Goal: Task Accomplishment & Management: Manage account settings

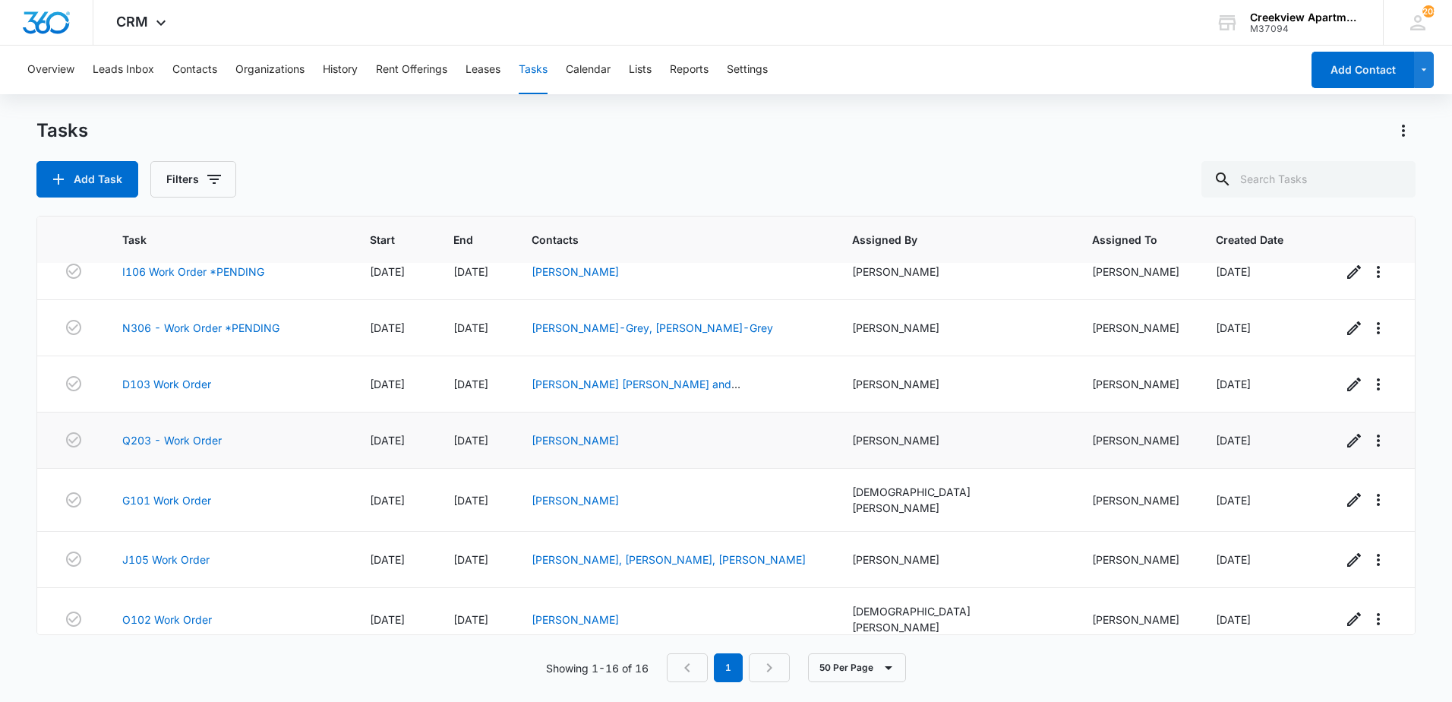
scroll to position [535, 0]
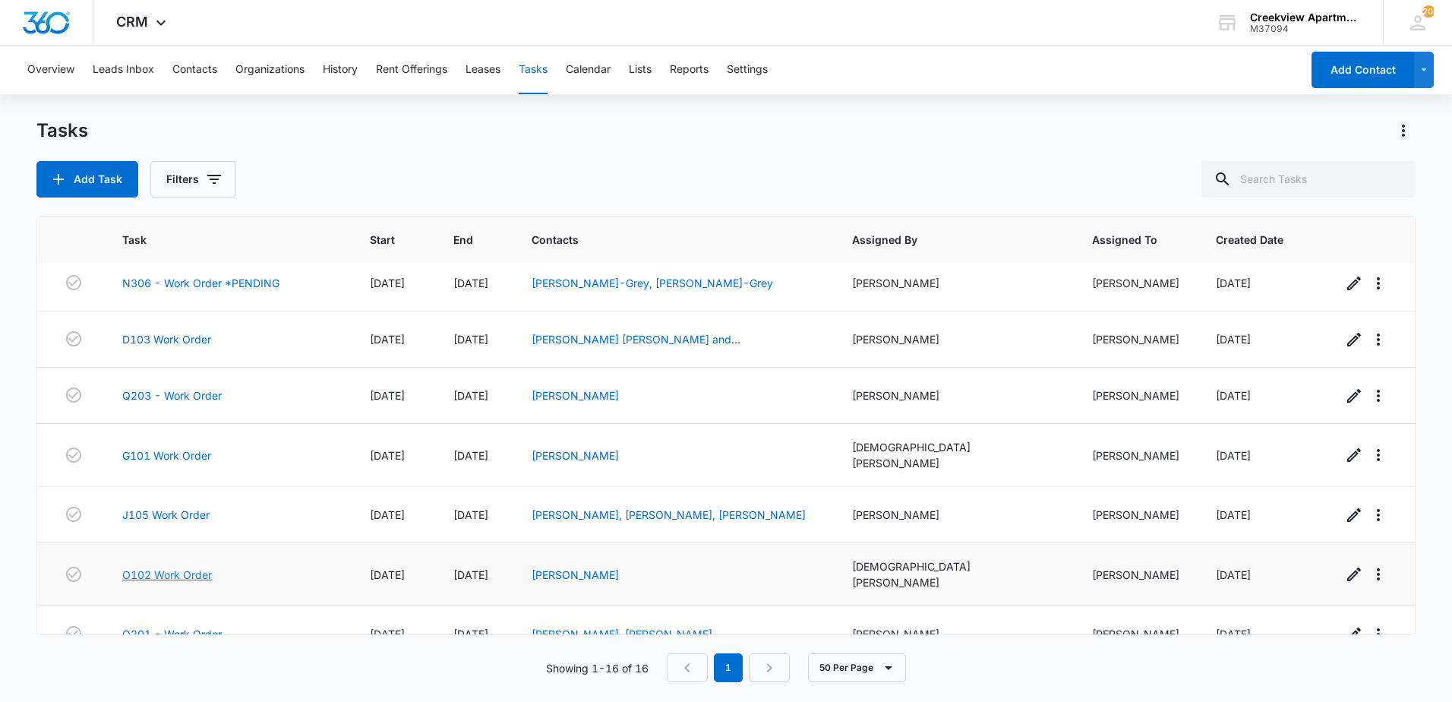
click at [179, 567] on link "O102 Work Order" at bounding box center [167, 575] width 90 height 16
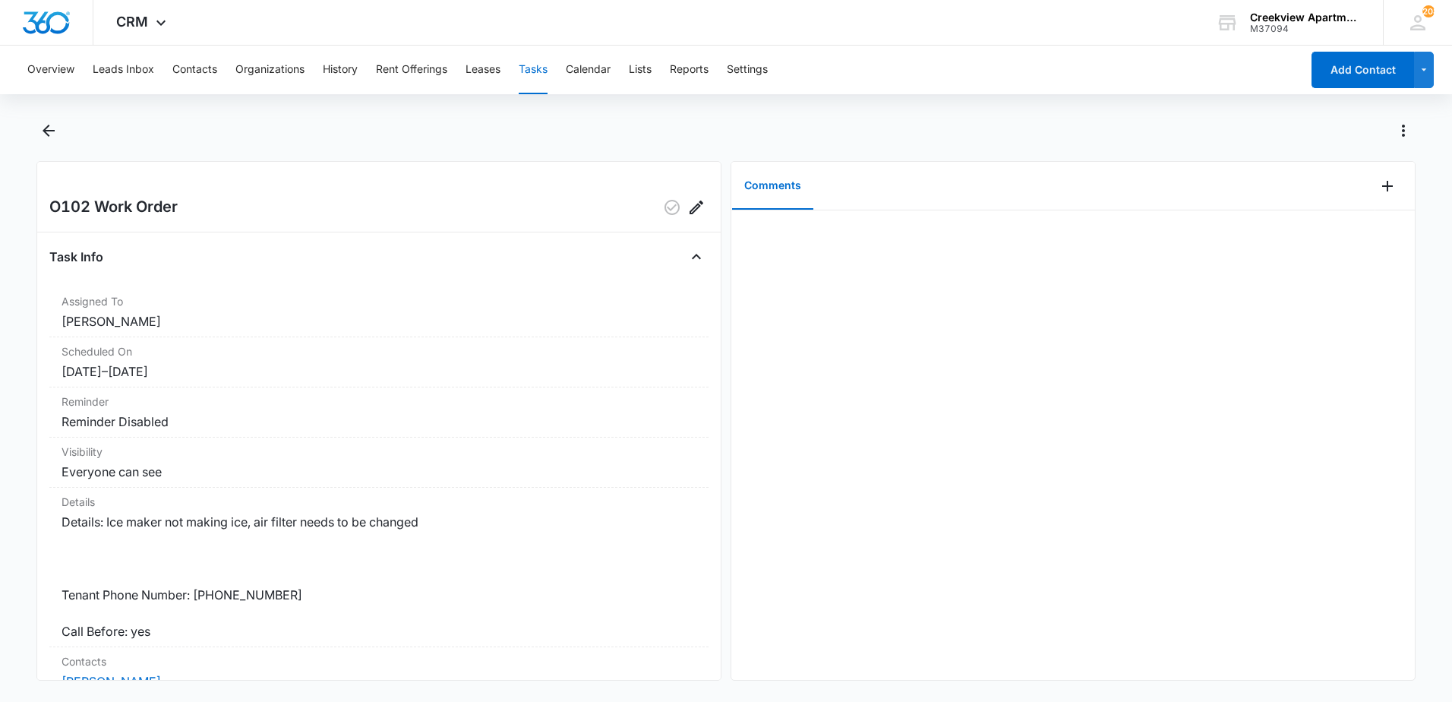
click at [36, 147] on div at bounding box center [725, 139] width 1379 height 43
click at [45, 134] on icon "Back" at bounding box center [48, 131] width 18 height 18
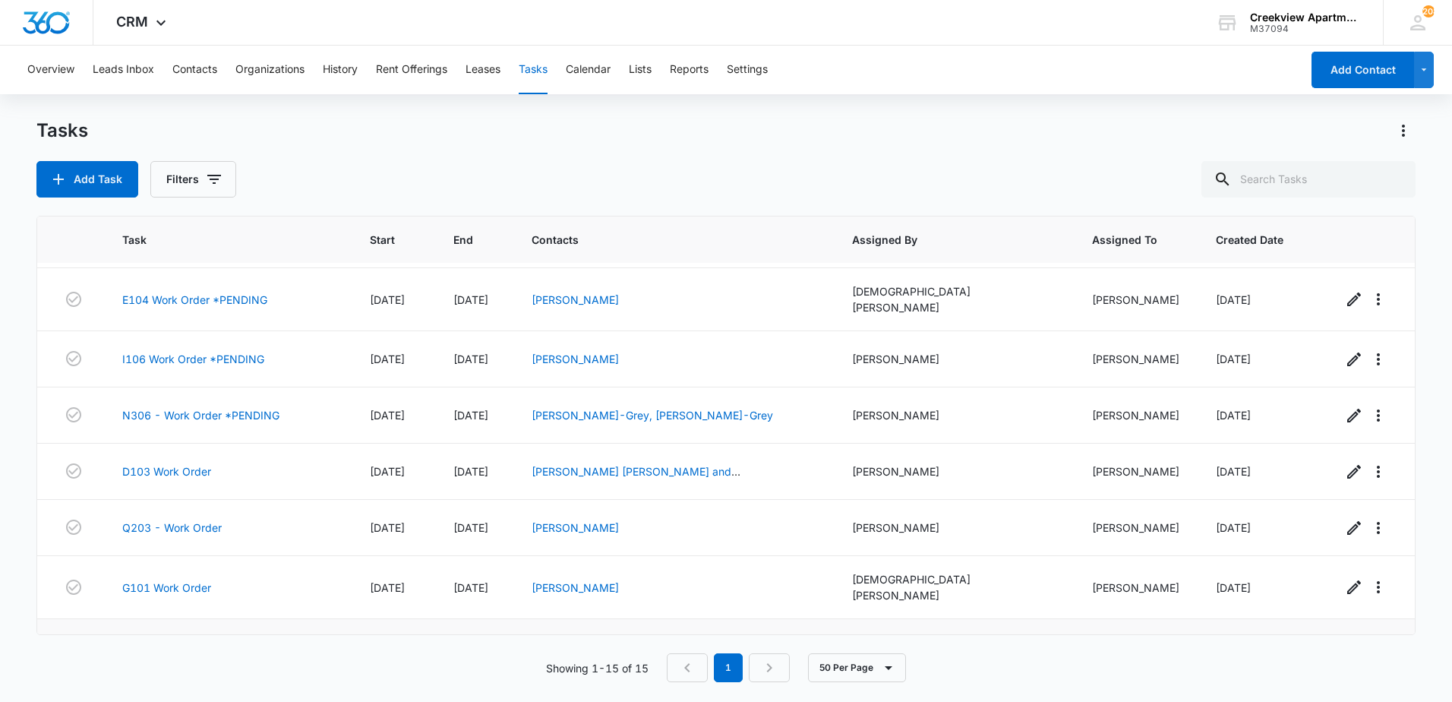
scroll to position [478, 0]
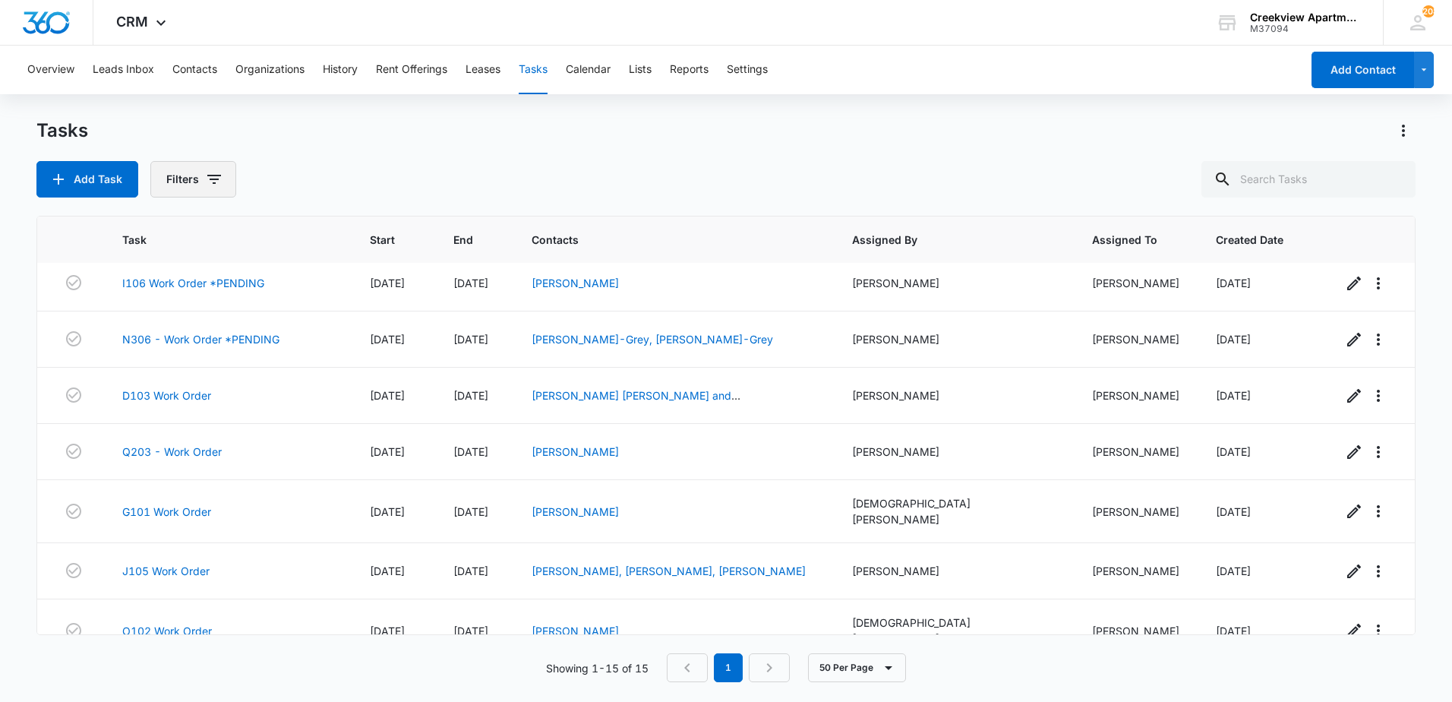
drag, startPoint x: 216, startPoint y: 175, endPoint x: 216, endPoint y: 186, distance: 11.4
click at [215, 175] on icon "button" at bounding box center [214, 179] width 14 height 9
click at [191, 364] on label "Complete" at bounding box center [256, 361] width 175 height 16
click at [169, 362] on input "Complete" at bounding box center [169, 361] width 1 height 1
radio input "false"
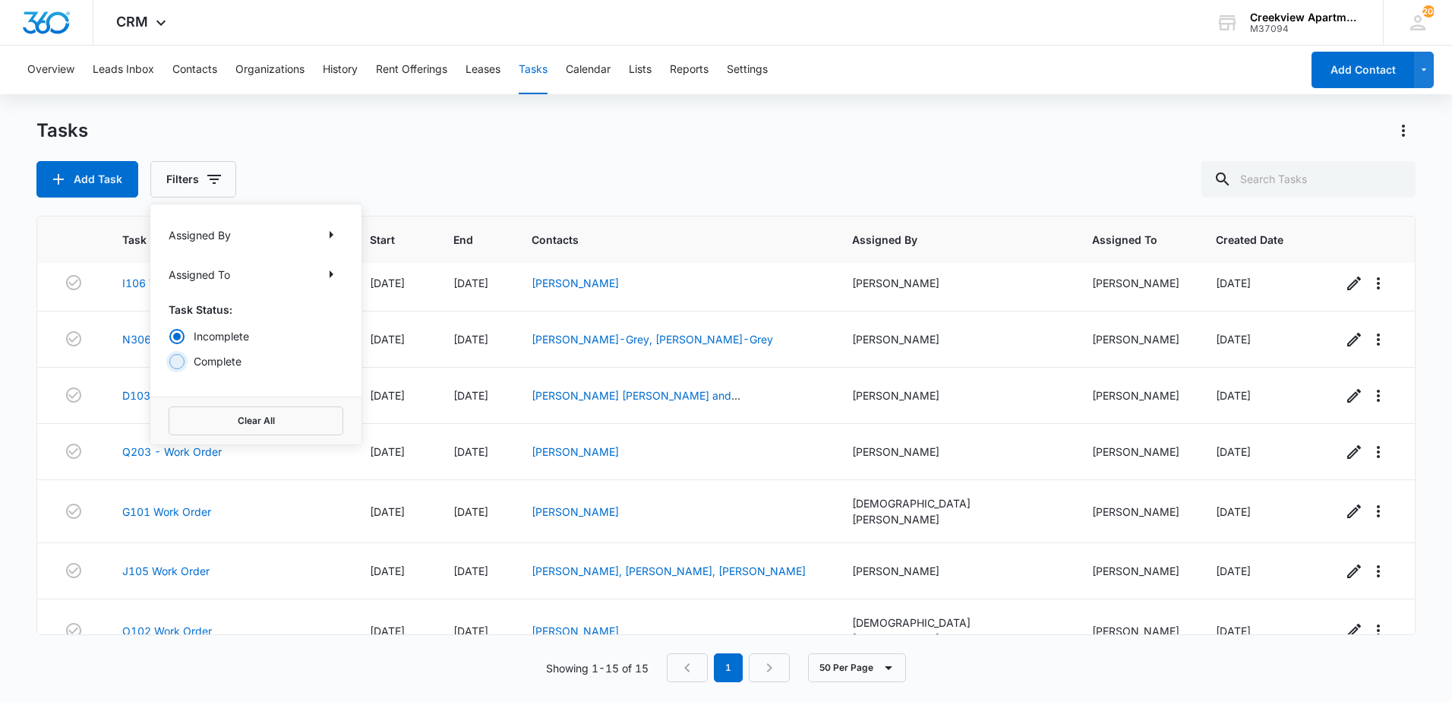
radio input "true"
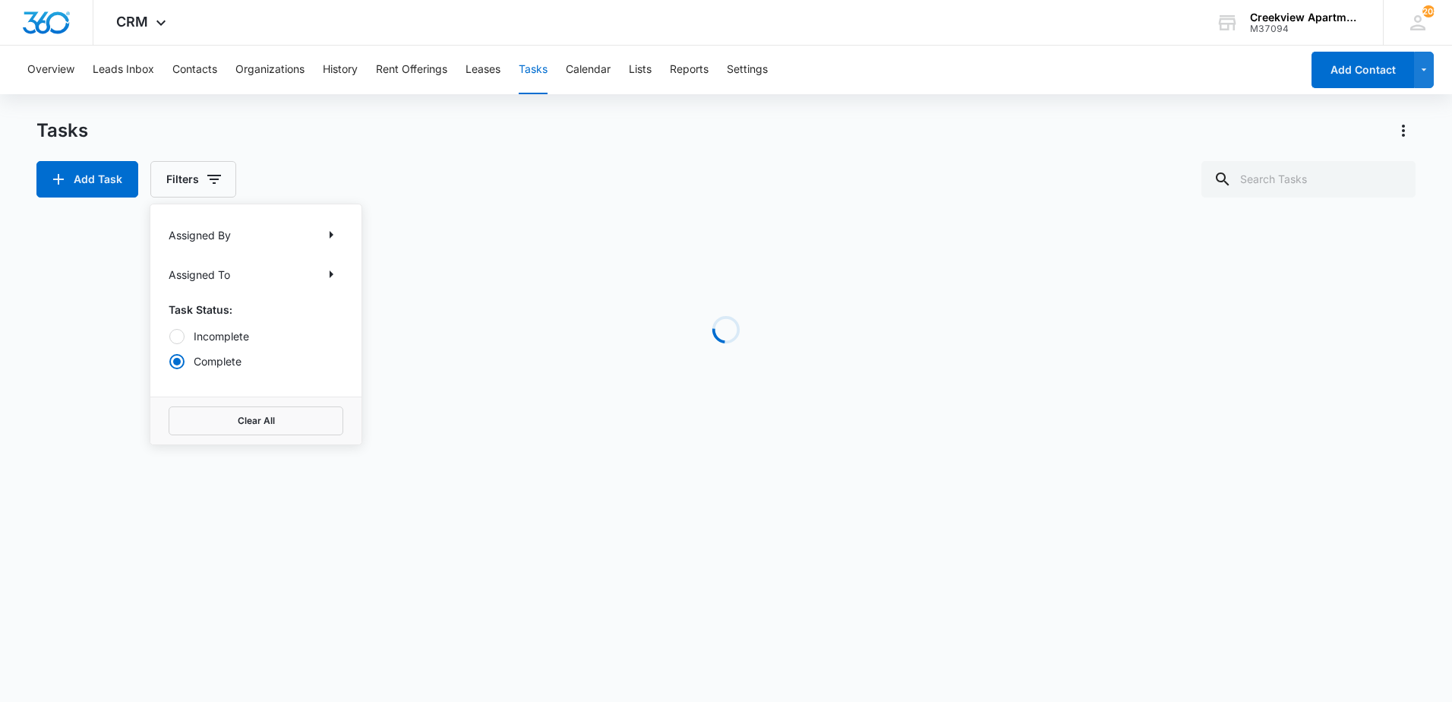
click at [381, 154] on div "Tasks Add Task Filters Assigned By Assigned To Task Status: Incomplete Complete…" at bounding box center [725, 157] width 1379 height 79
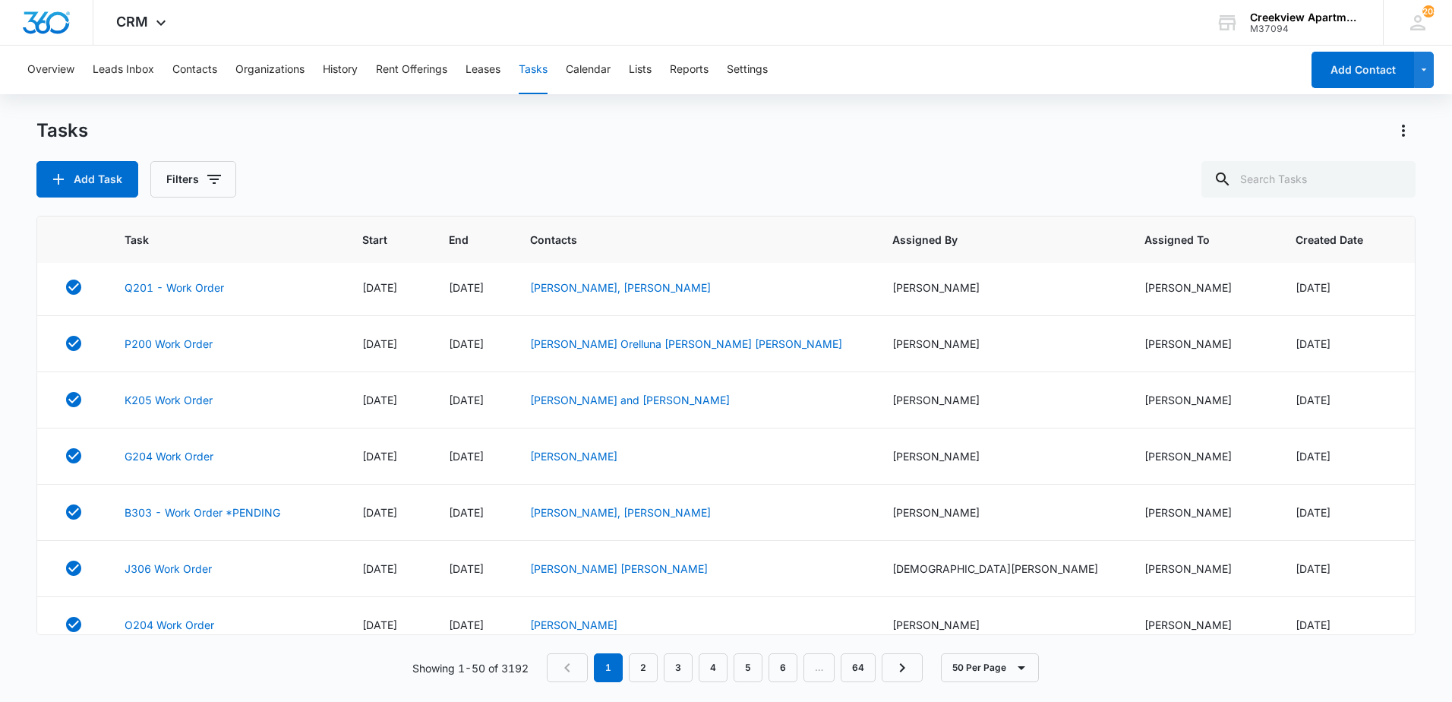
scroll to position [0, 0]
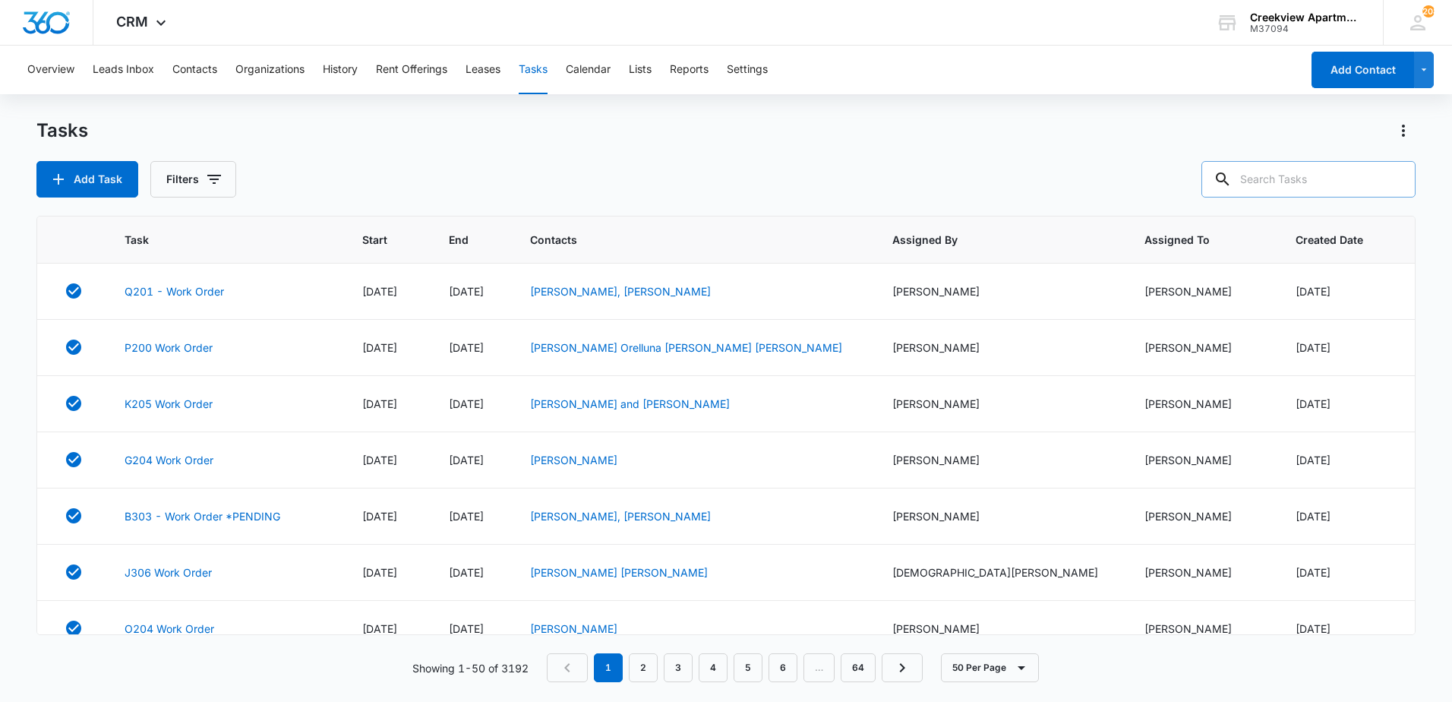
click at [1303, 165] on input "text" at bounding box center [1309, 179] width 214 height 36
type input "p305"
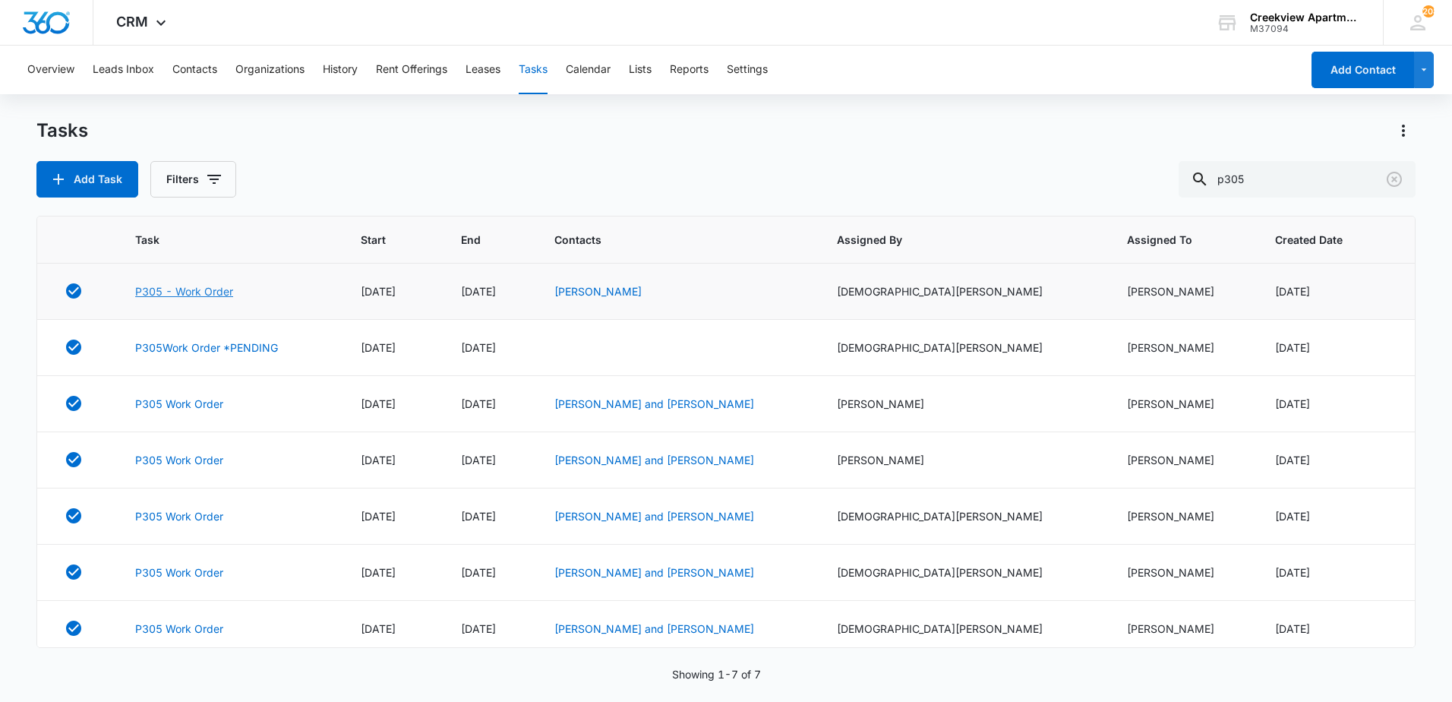
click at [231, 295] on link "P305 - Work Order" at bounding box center [184, 291] width 98 height 16
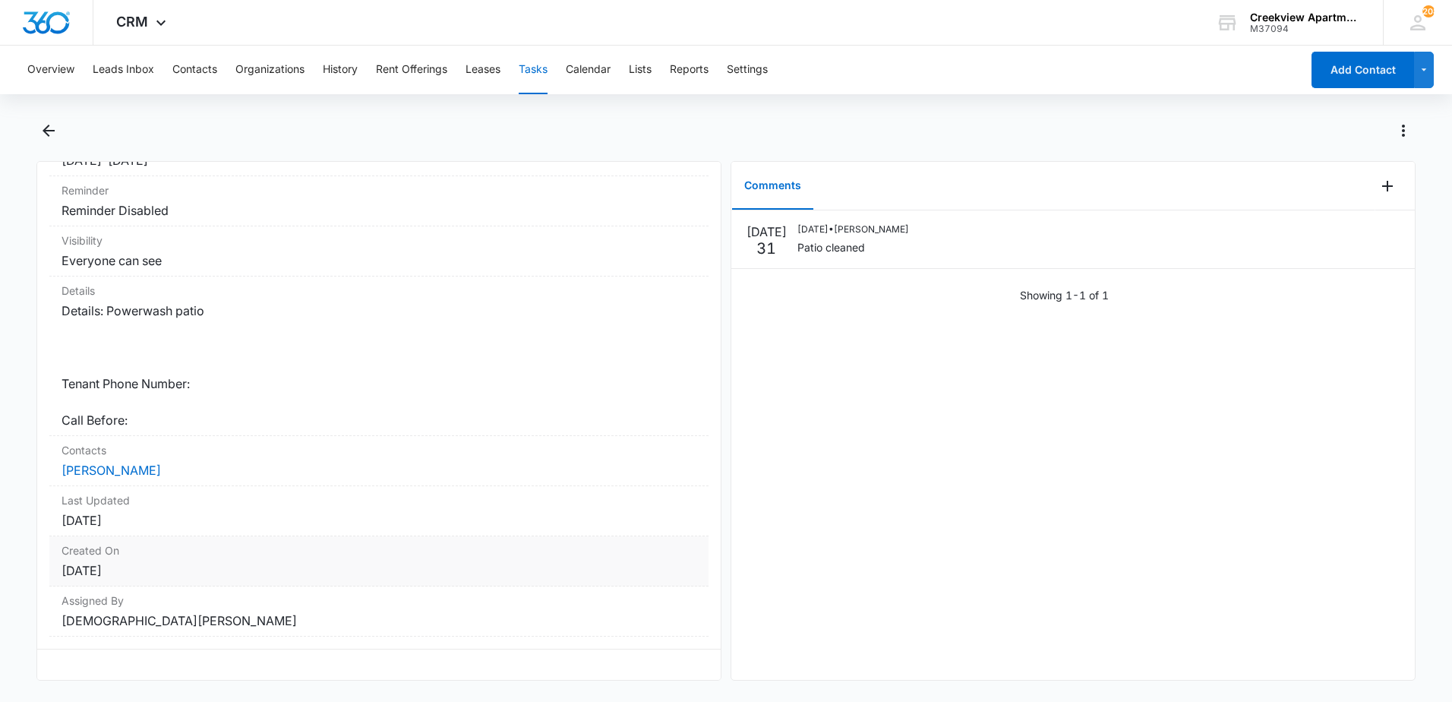
scroll to position [223, 0]
click at [97, 447] on div "Contacts [PERSON_NAME]" at bounding box center [378, 461] width 659 height 50
click at [99, 463] on link "Jessica Lloyd" at bounding box center [111, 470] width 99 height 15
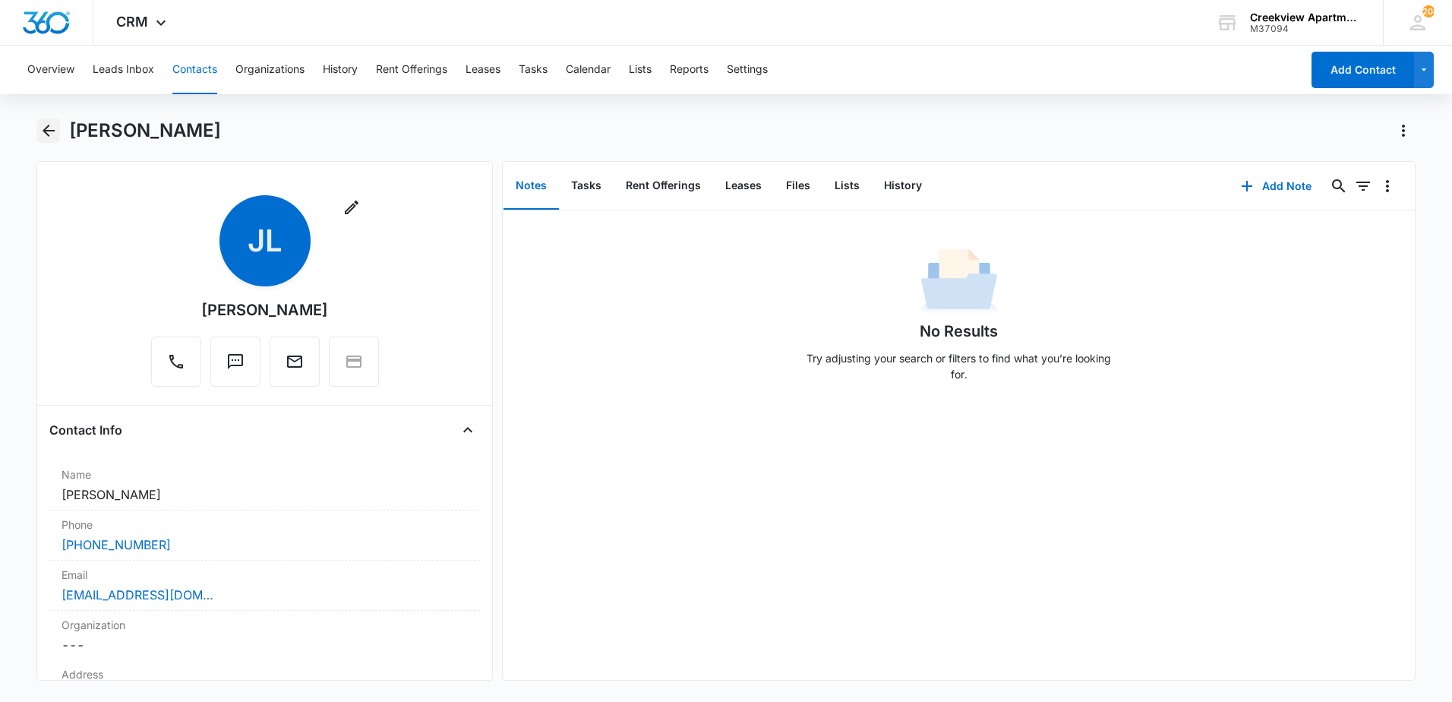
click at [49, 137] on icon "Back" at bounding box center [48, 131] width 18 height 18
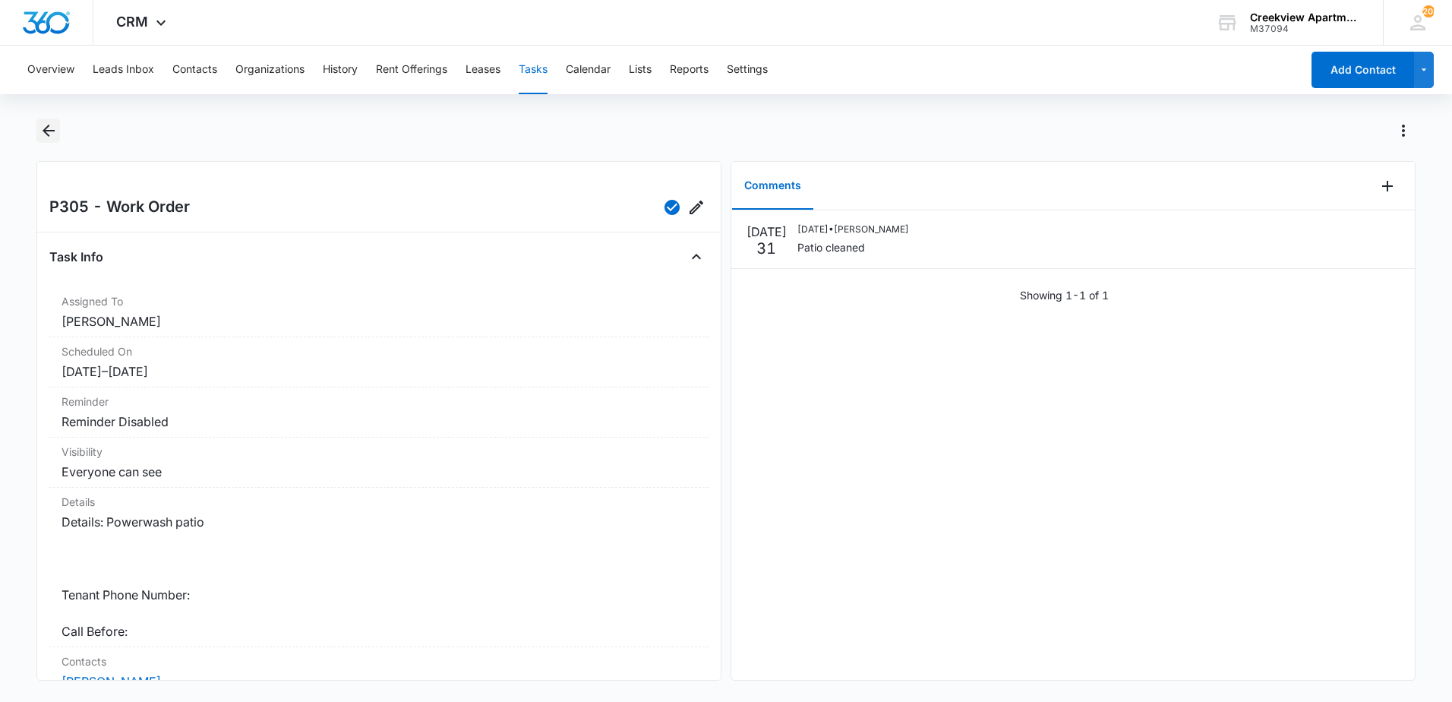
click at [50, 132] on icon "Back" at bounding box center [48, 131] width 18 height 18
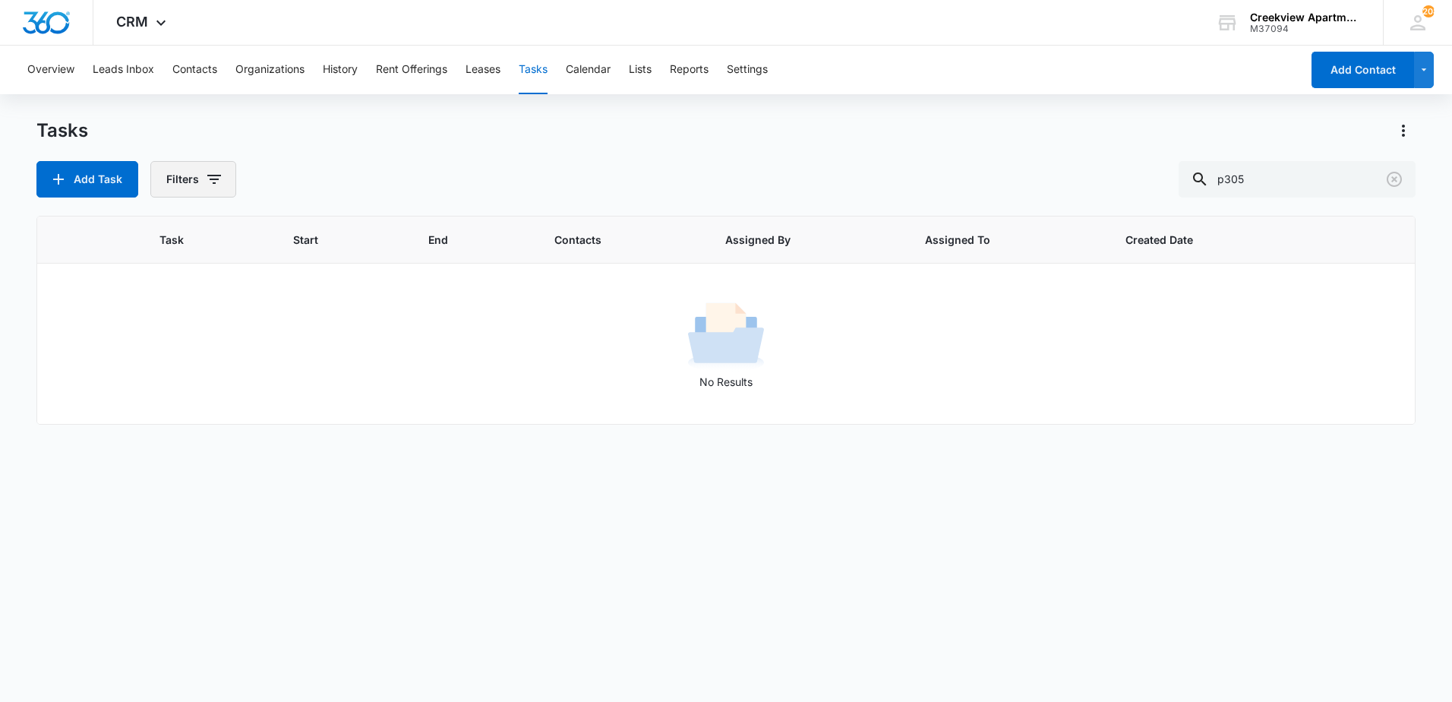
click at [216, 182] on icon "button" at bounding box center [214, 179] width 18 height 18
drag, startPoint x: 628, startPoint y: 116, endPoint x: 1145, endPoint y: 180, distance: 521.1
click at [639, 116] on div "Overview Leads Inbox Contacts Organizations History Rent Offerings Leases Tasks…" at bounding box center [726, 373] width 1452 height 655
click at [1400, 183] on icon "Clear" at bounding box center [1394, 179] width 15 height 15
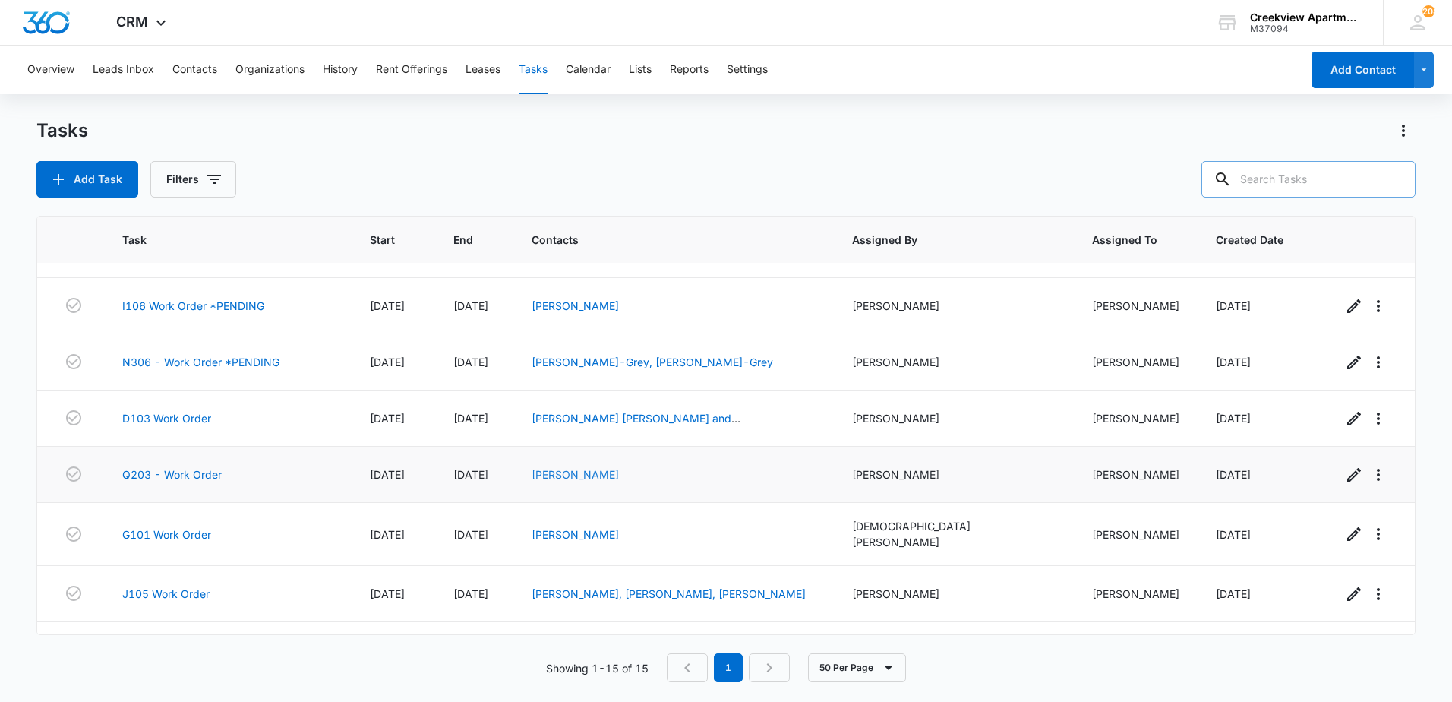
scroll to position [478, 0]
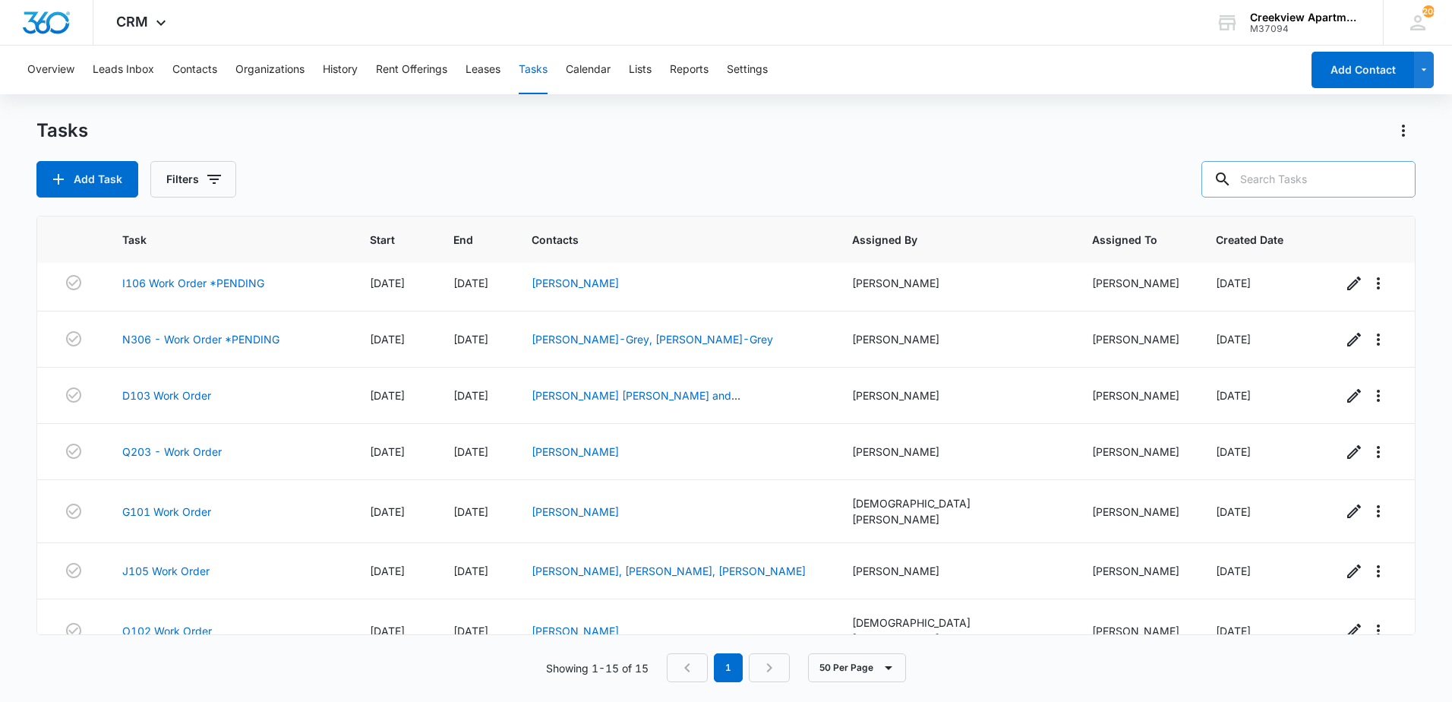
click at [21, 273] on main "Tasks Add Task Filters Task Start End Contacts Assigned By Assigned To Created …" at bounding box center [726, 409] width 1452 height 582
click at [184, 623] on link "O102 Work Order" at bounding box center [167, 631] width 90 height 16
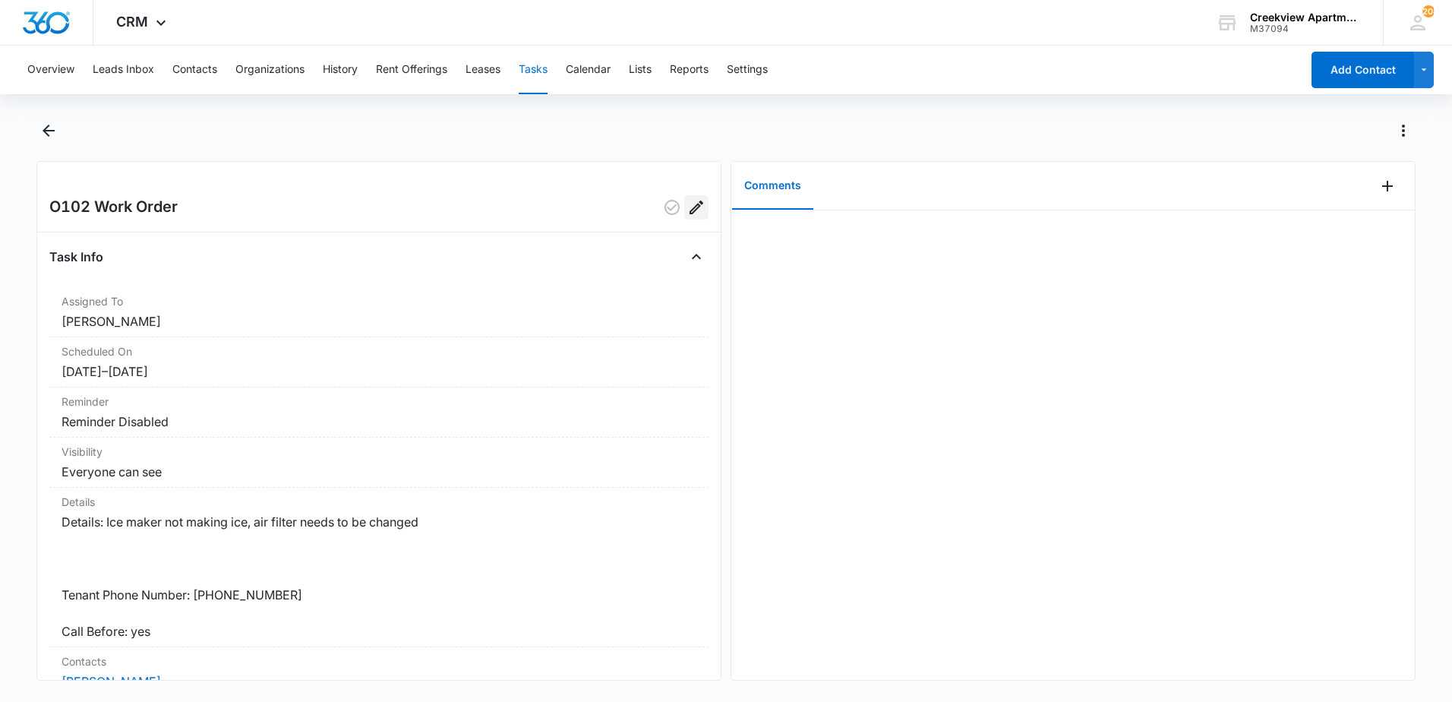
click at [690, 206] on icon "Edit" at bounding box center [697, 208] width 14 height 14
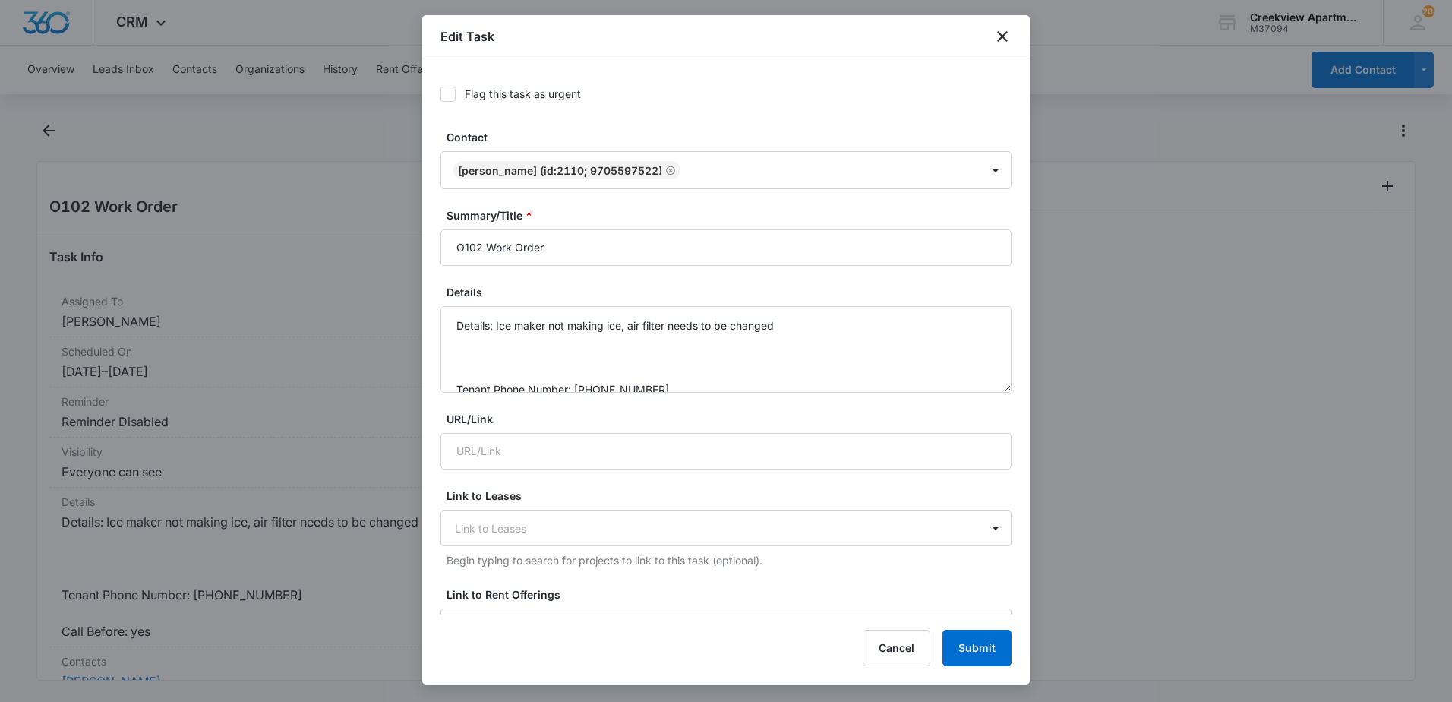
click at [407, 379] on div at bounding box center [726, 351] width 1452 height 702
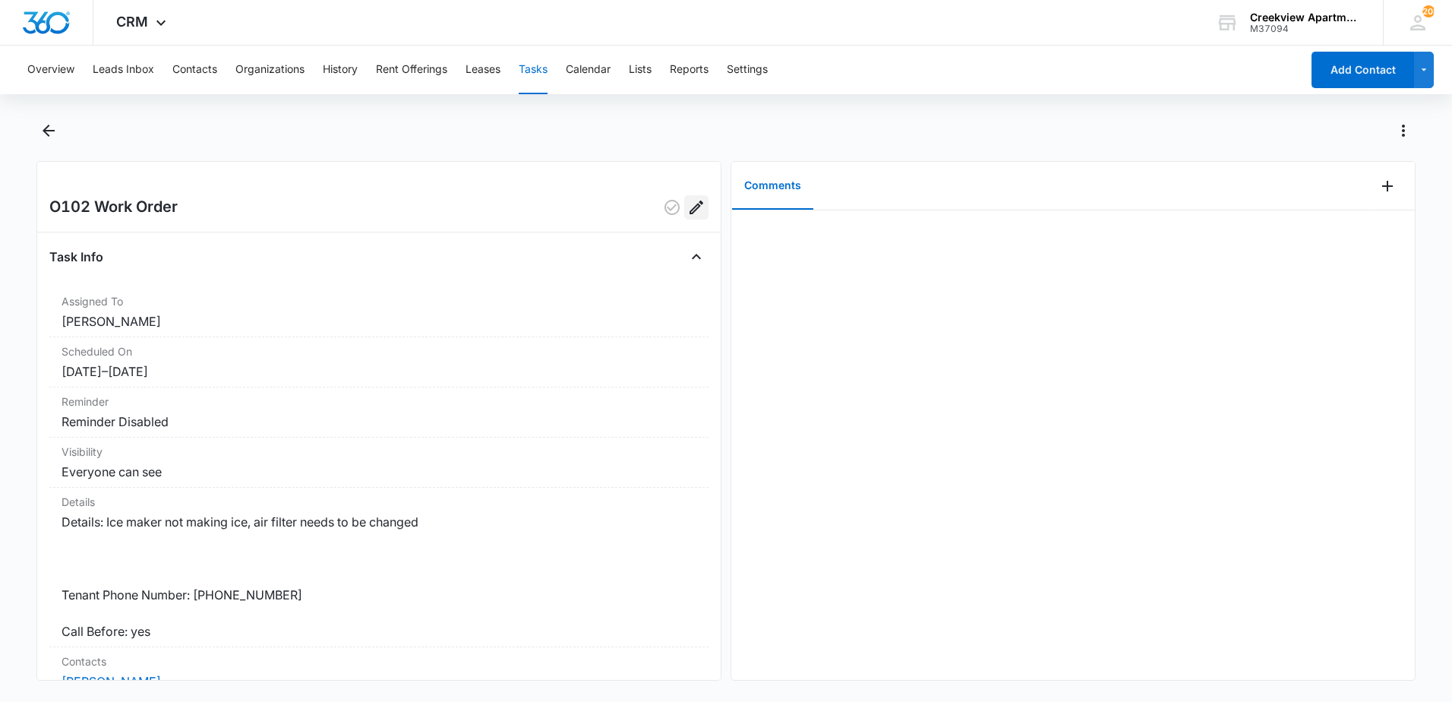
click at [696, 207] on button "Edit" at bounding box center [696, 207] width 24 height 24
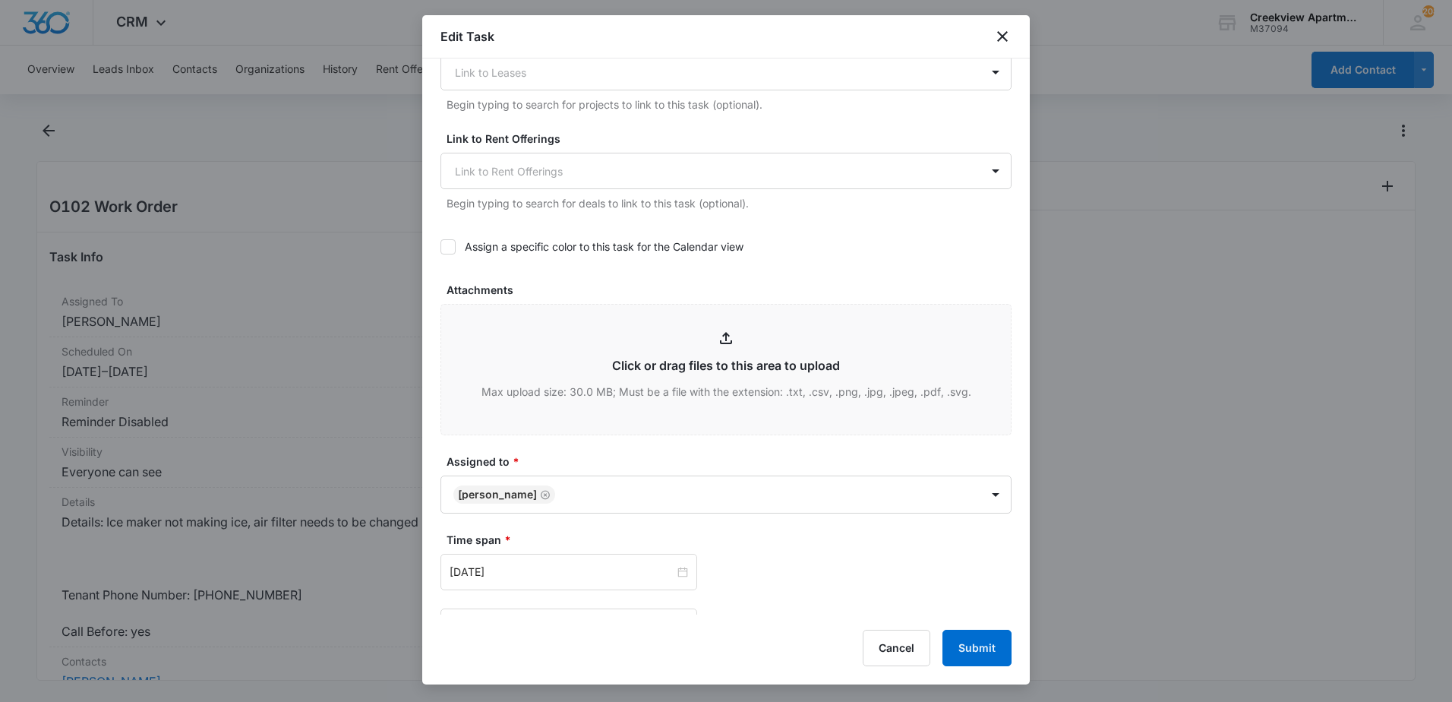
scroll to position [608, 0]
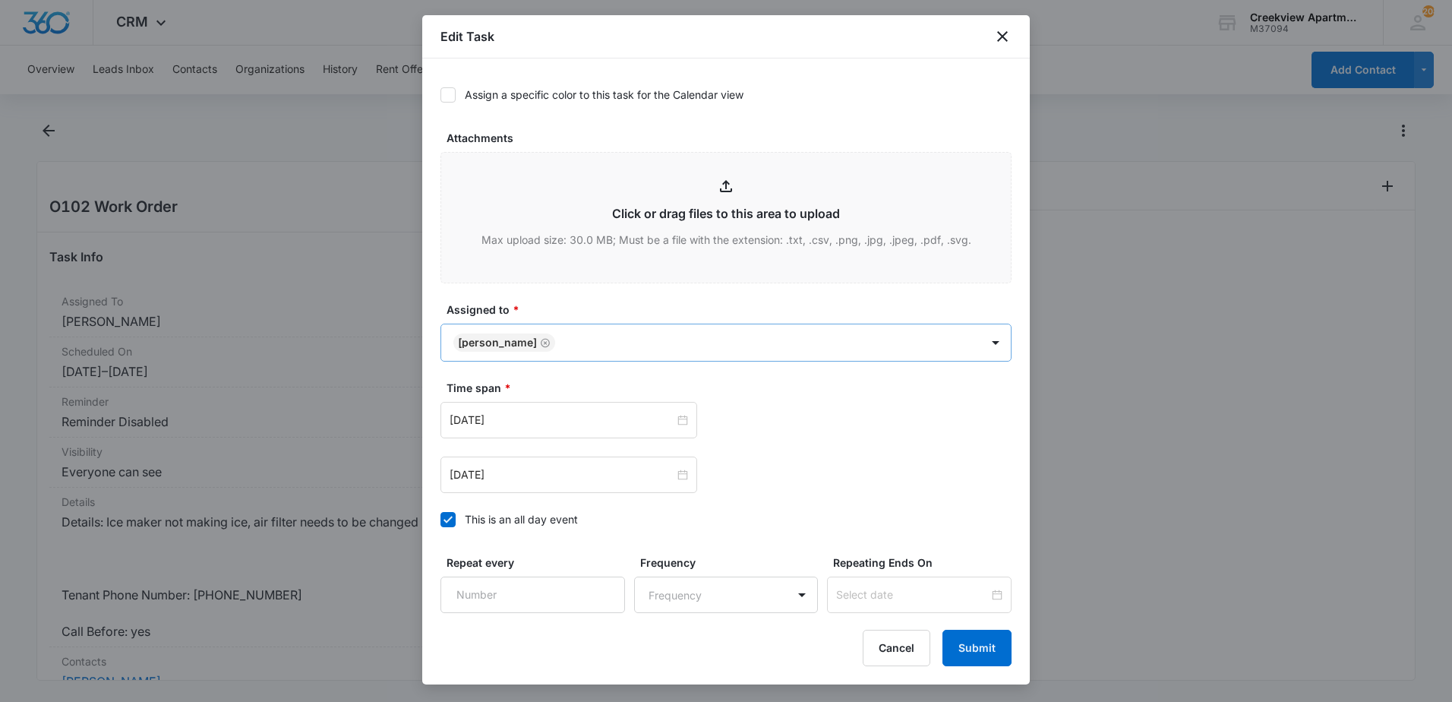
click at [589, 331] on body "CRM Apps Reputation Websites Forms CRM Email Content Intelligence Files Brand S…" at bounding box center [726, 351] width 1452 height 702
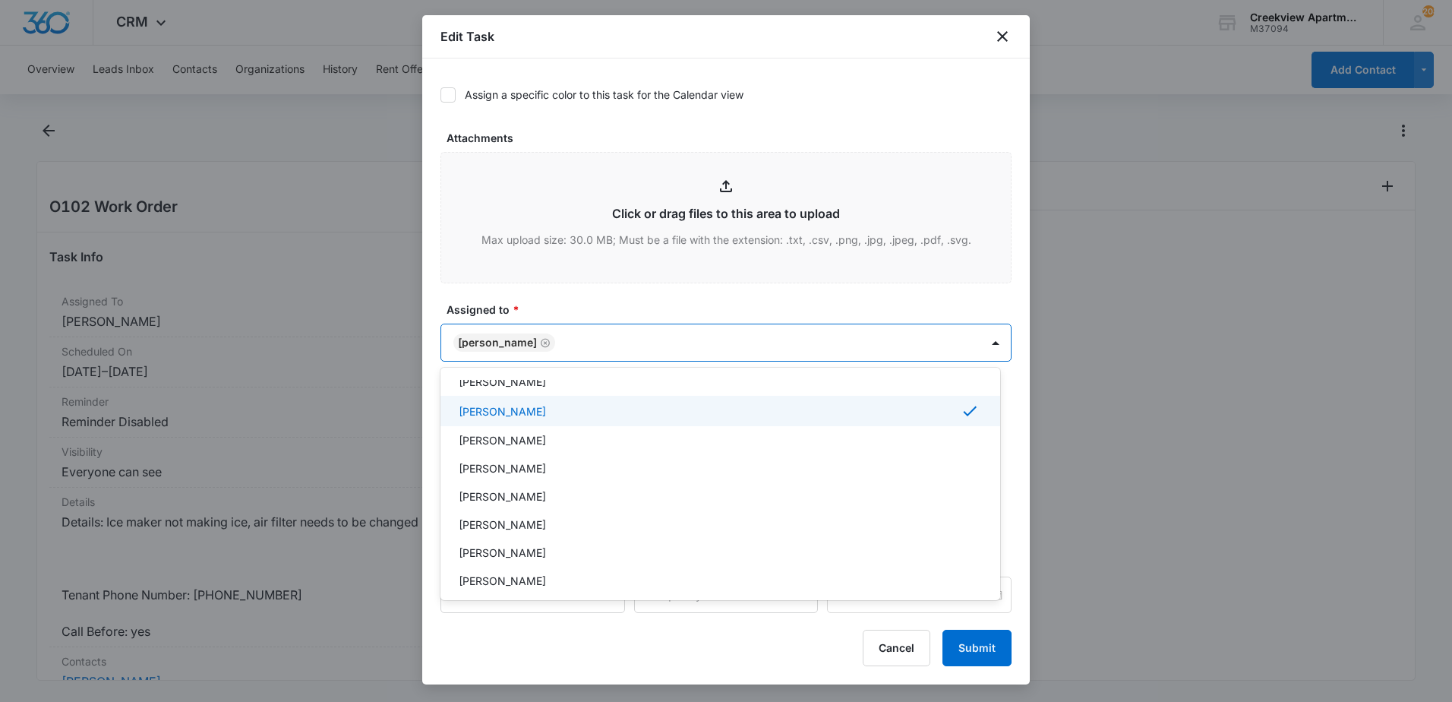
scroll to position [228, 0]
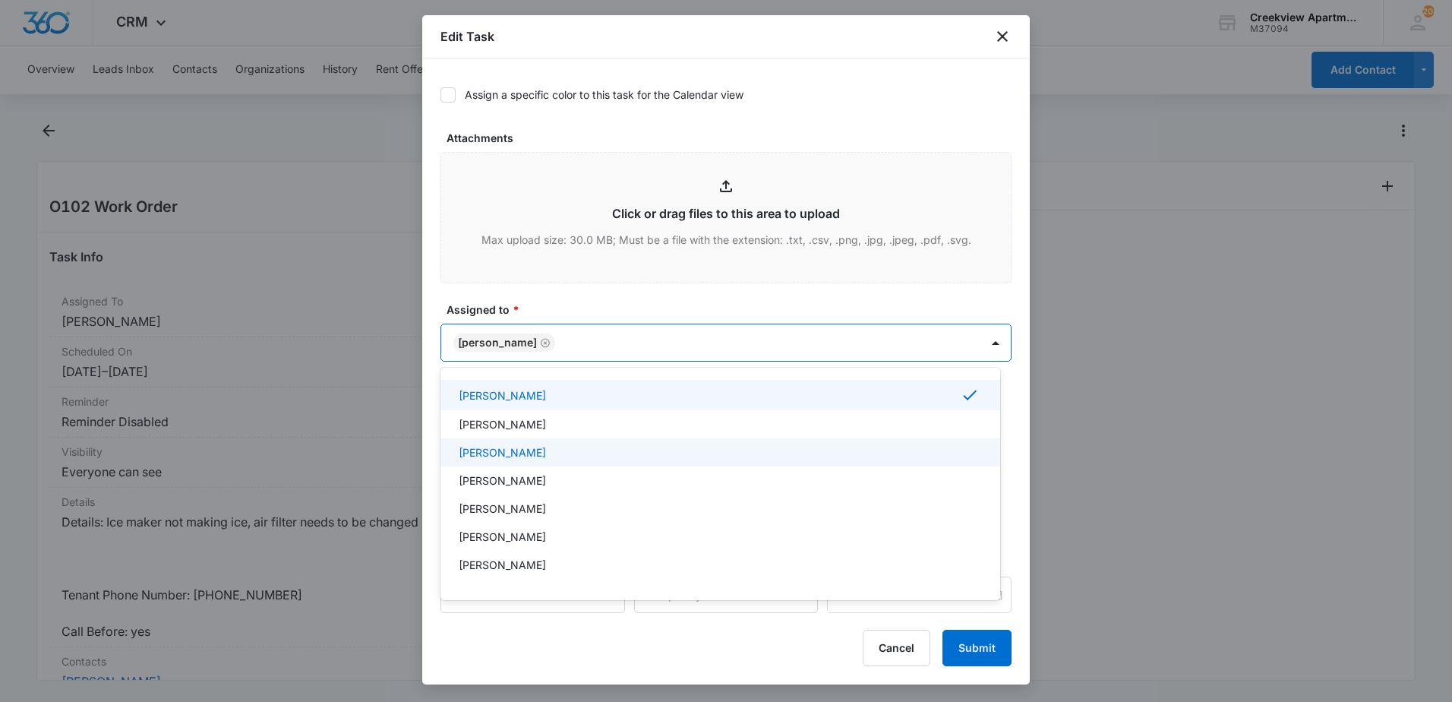
click at [513, 456] on p "[PERSON_NAME]" at bounding box center [502, 452] width 87 height 16
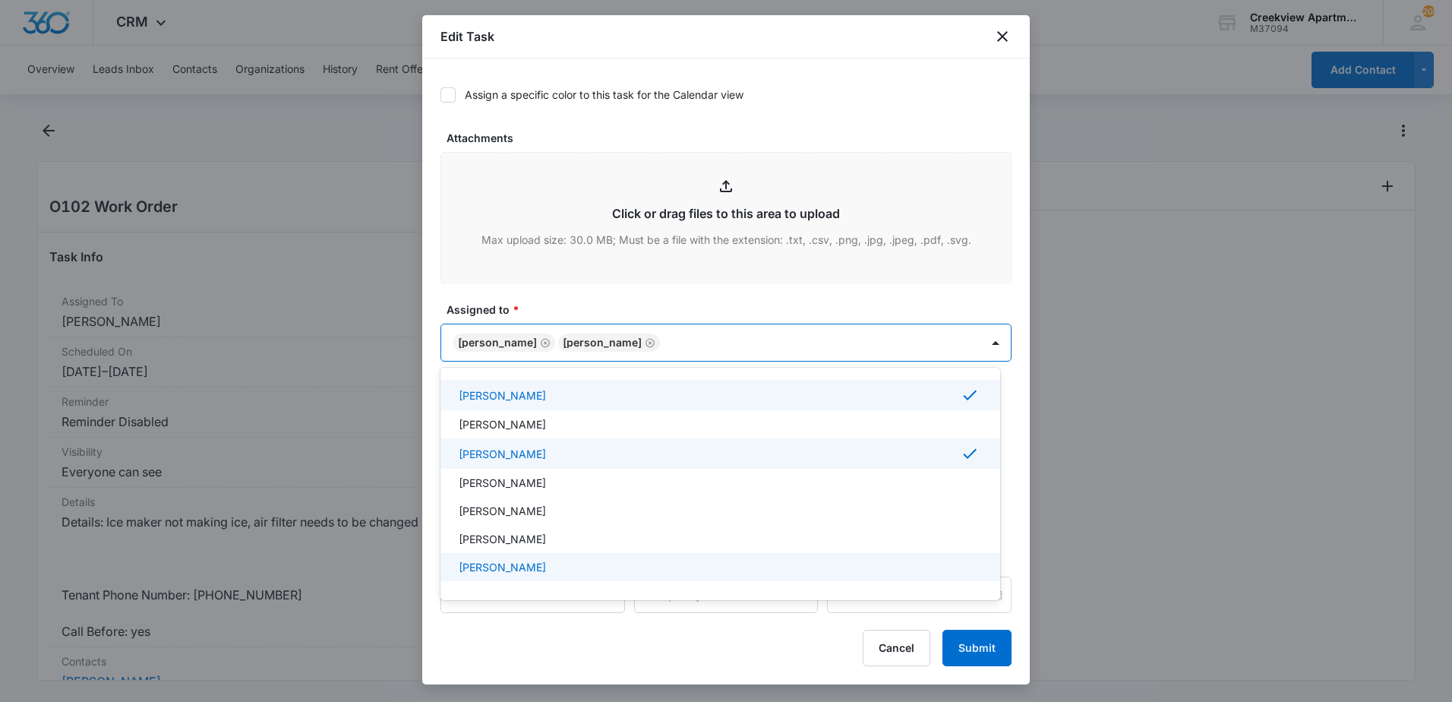
click at [969, 649] on div at bounding box center [726, 351] width 1452 height 702
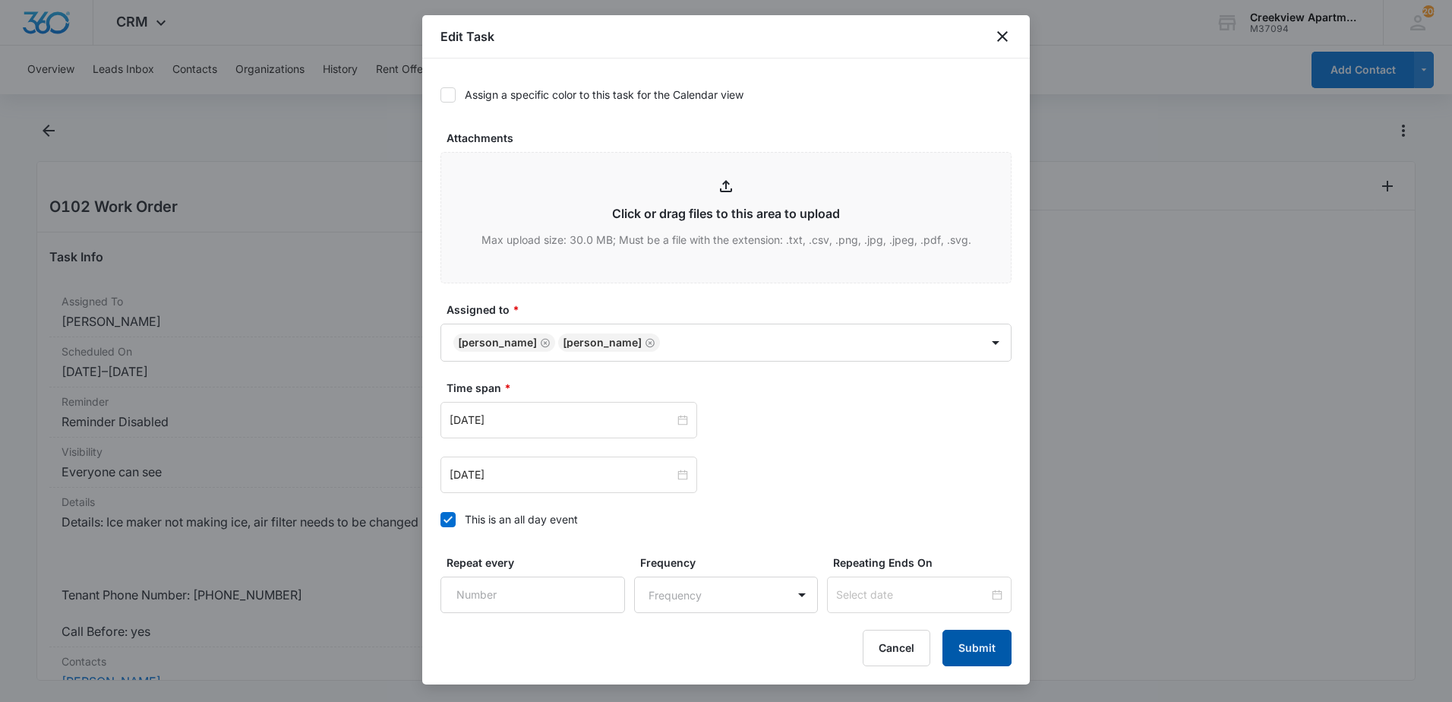
click at [969, 649] on button "Submit" at bounding box center [977, 648] width 69 height 36
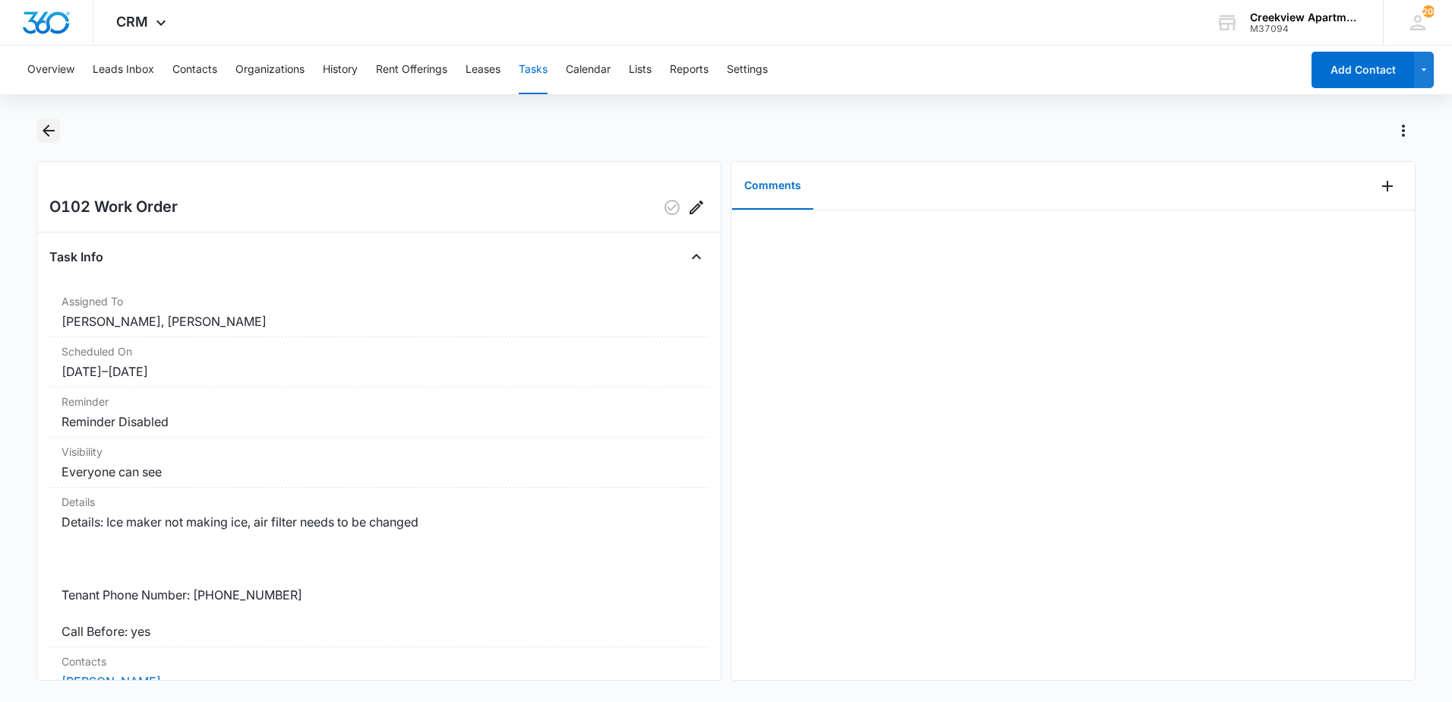
click at [52, 126] on icon "Back" at bounding box center [48, 131] width 18 height 18
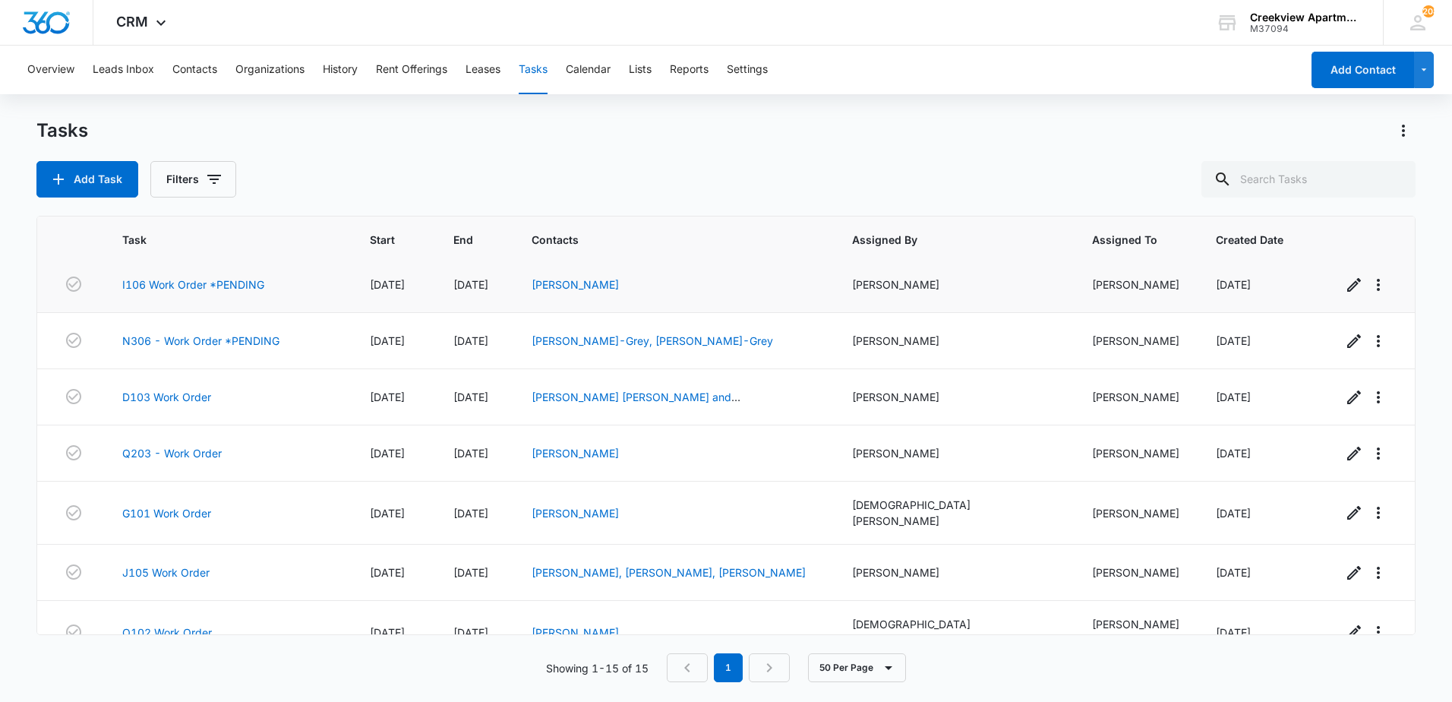
scroll to position [485, 0]
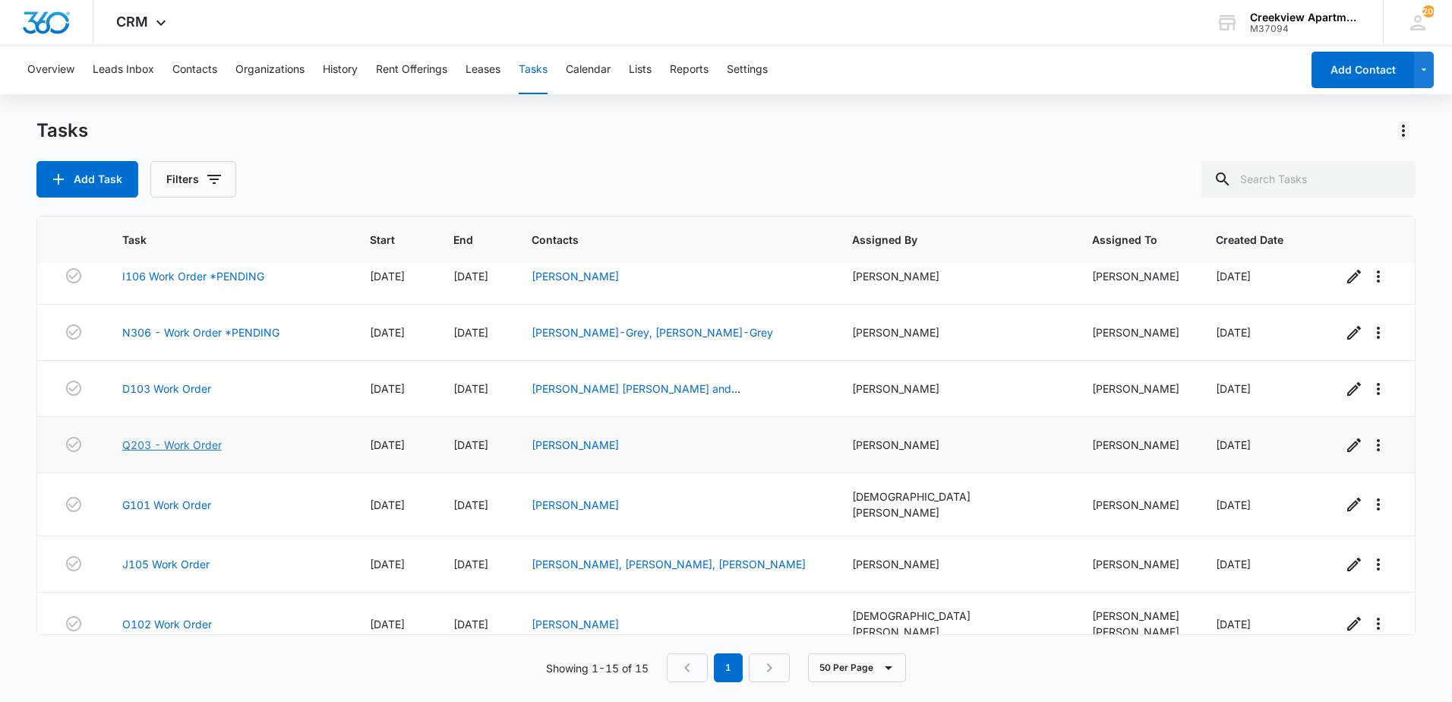
click at [152, 437] on link "Q203 - Work Order" at bounding box center [171, 445] width 99 height 16
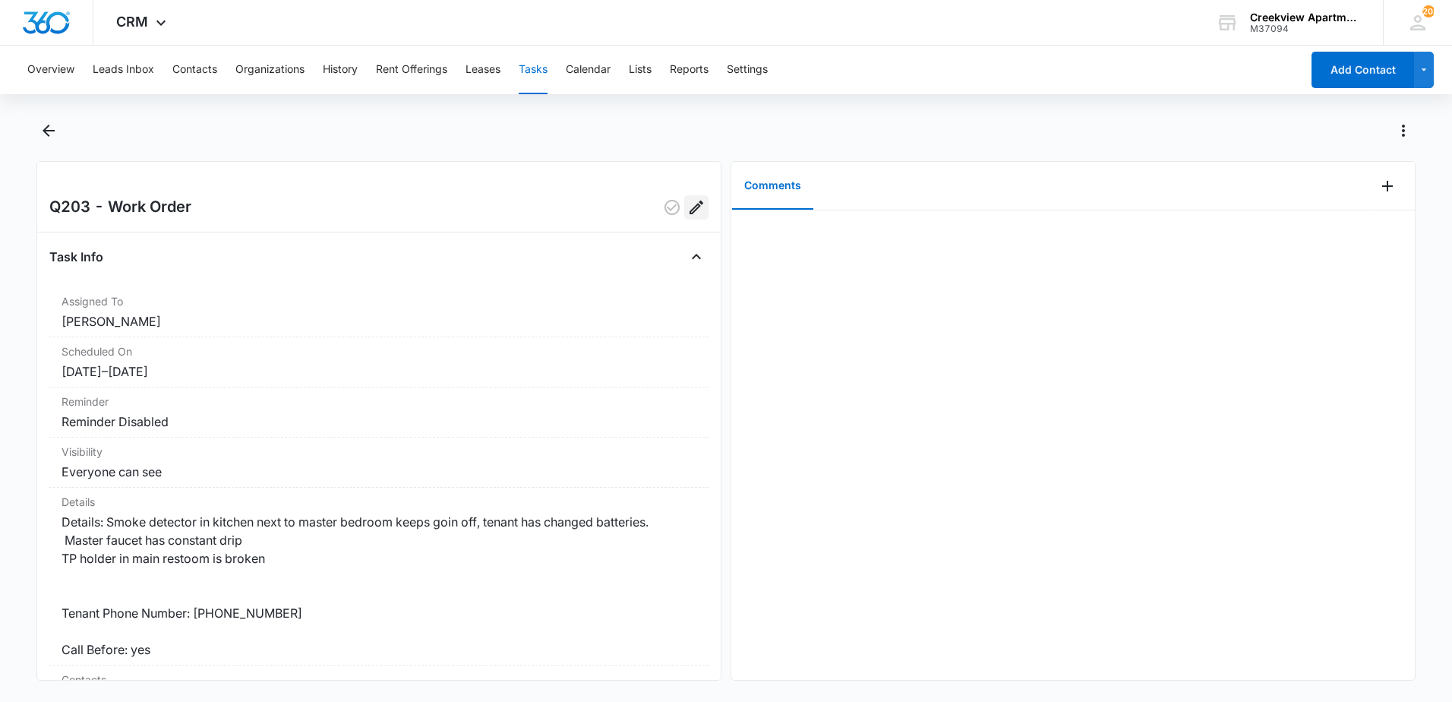
click at [690, 207] on icon "Edit" at bounding box center [697, 208] width 14 height 14
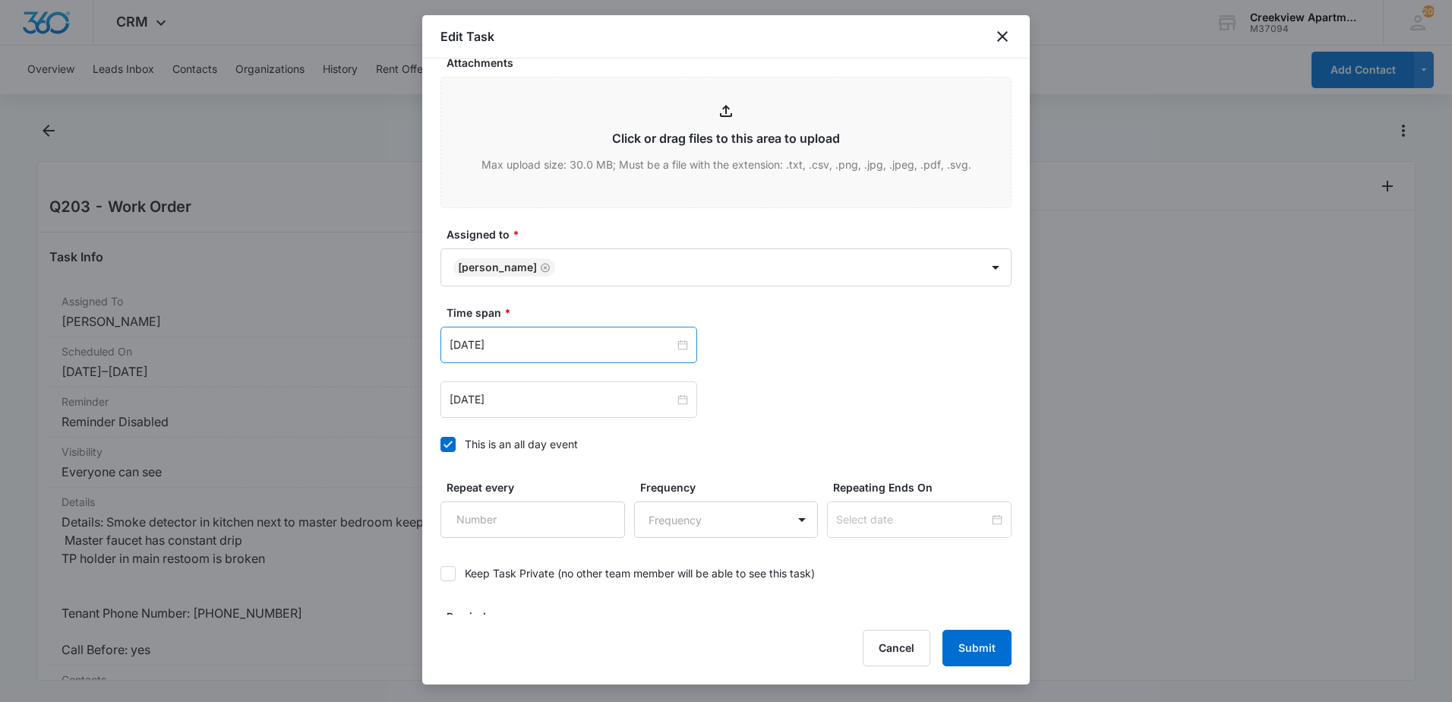
scroll to position [684, 0]
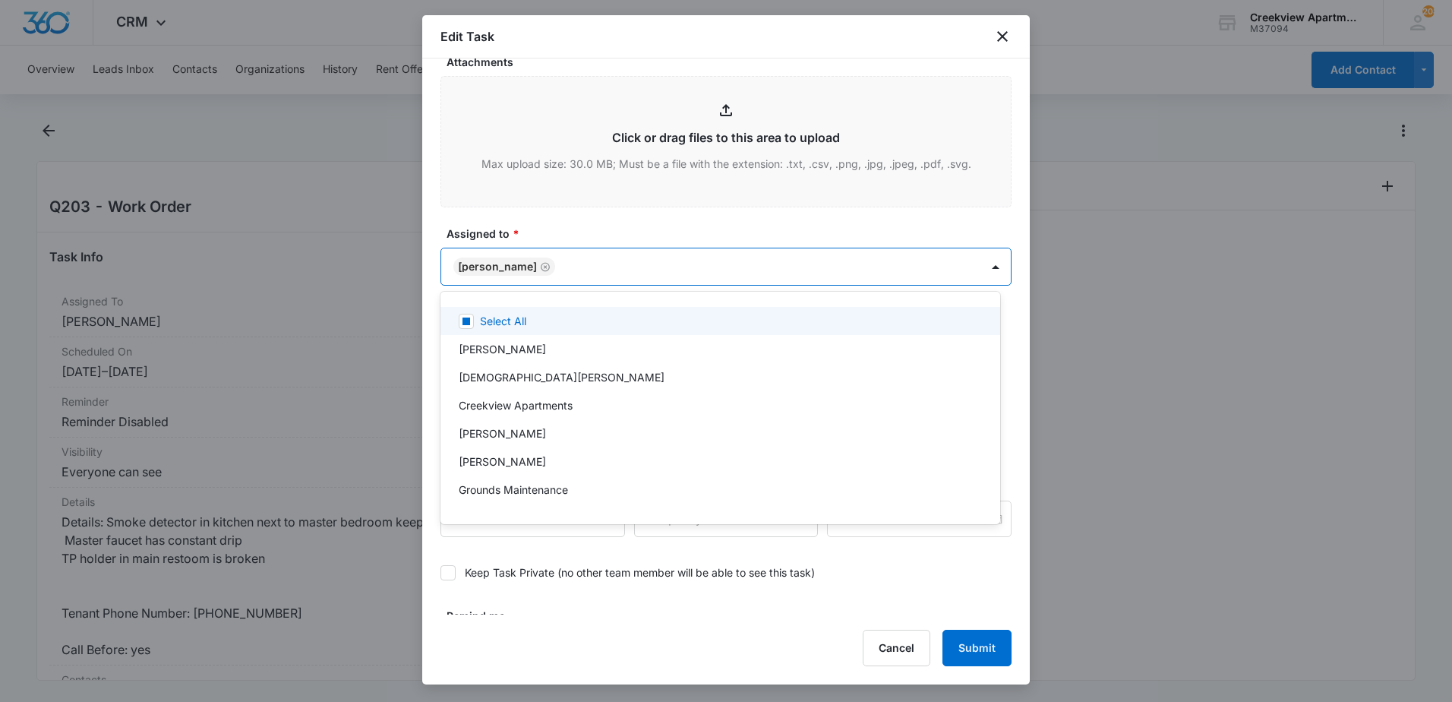
click at [614, 266] on body "CRM Apps Reputation Websites Forms CRM Email Content Intelligence Files Brand S…" at bounding box center [726, 351] width 1452 height 702
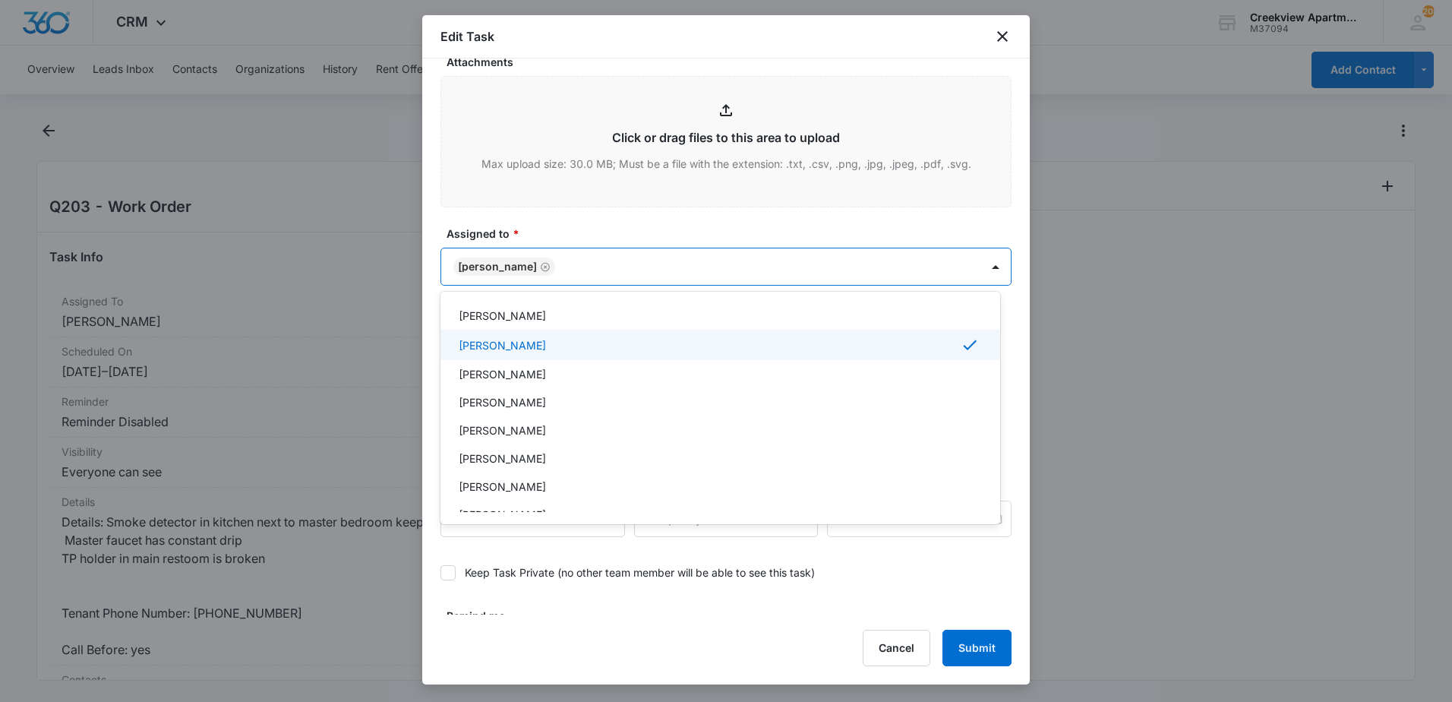
scroll to position [228, 0]
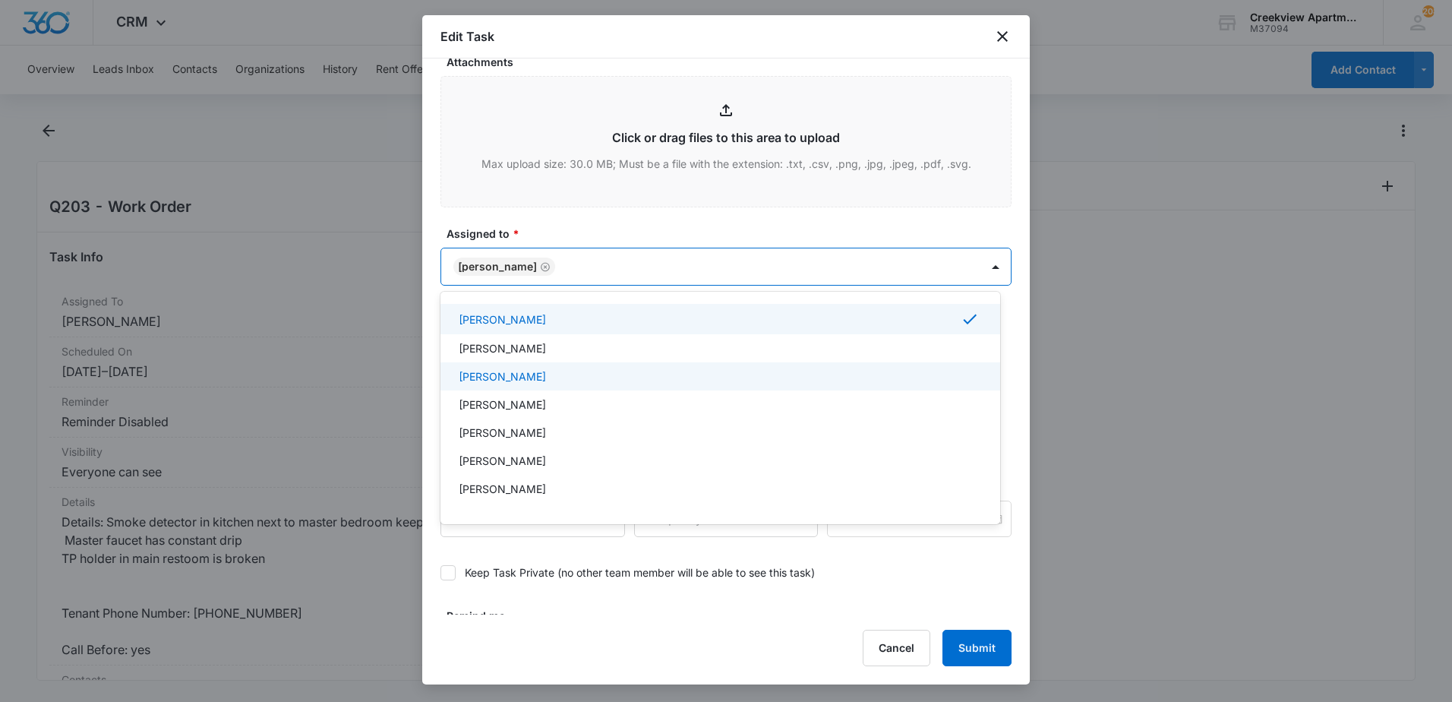
click at [513, 385] on div "[PERSON_NAME]" at bounding box center [721, 376] width 560 height 28
click at [975, 637] on div at bounding box center [726, 351] width 1452 height 702
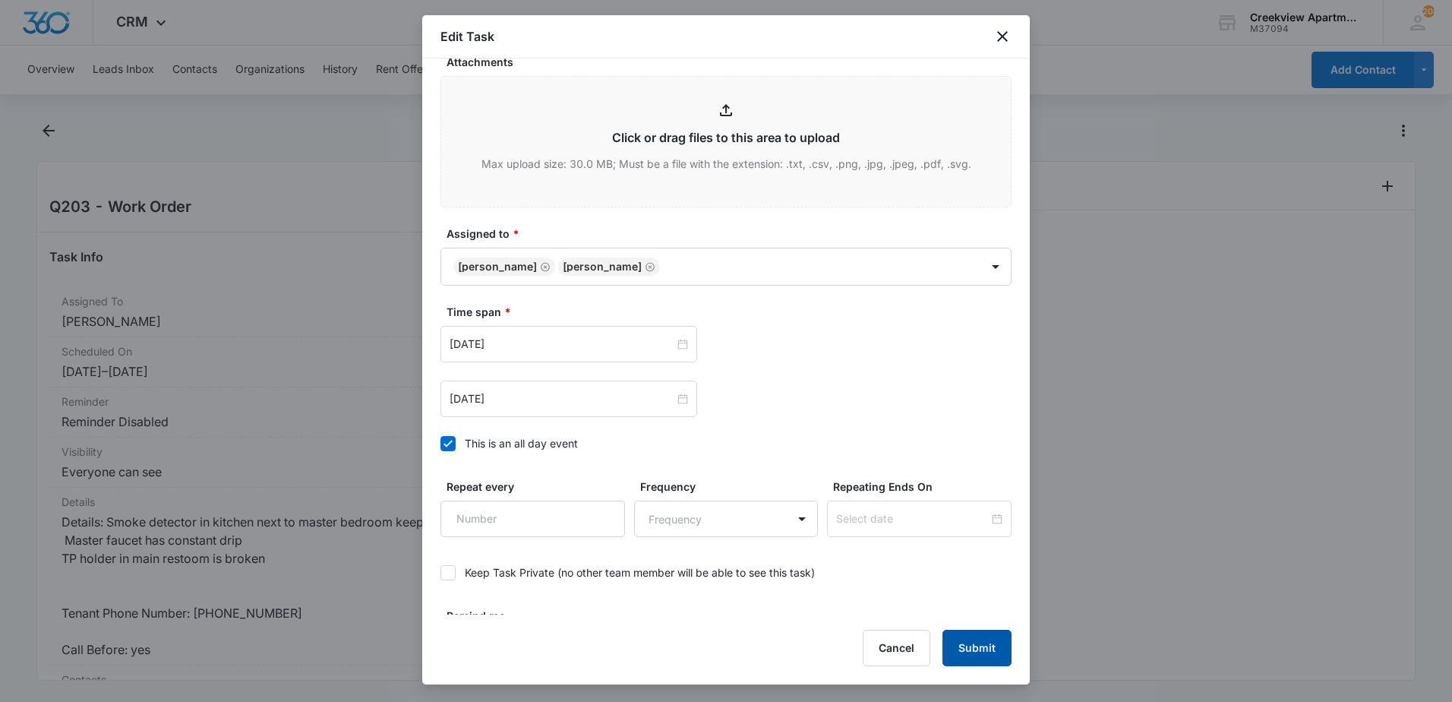
click at [975, 643] on button "Submit" at bounding box center [977, 648] width 69 height 36
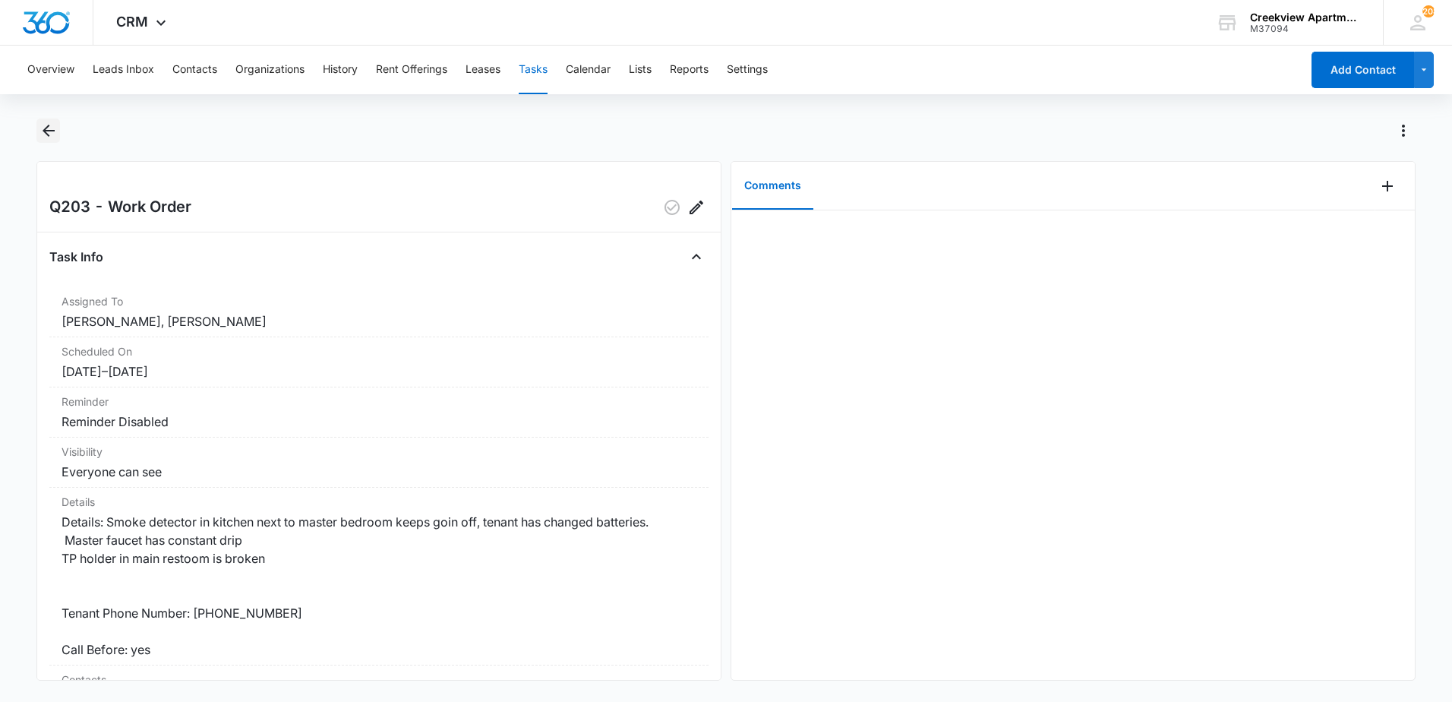
click at [49, 132] on icon "Back" at bounding box center [48, 131] width 18 height 18
